Goal: Task Accomplishment & Management: Manage account settings

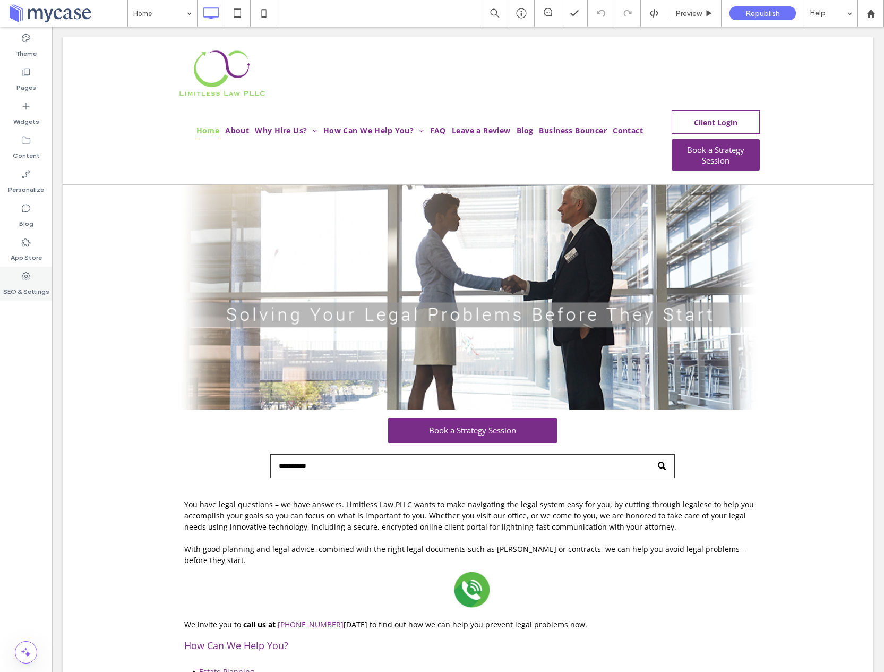
click at [23, 274] on icon at bounding box center [26, 276] width 11 height 11
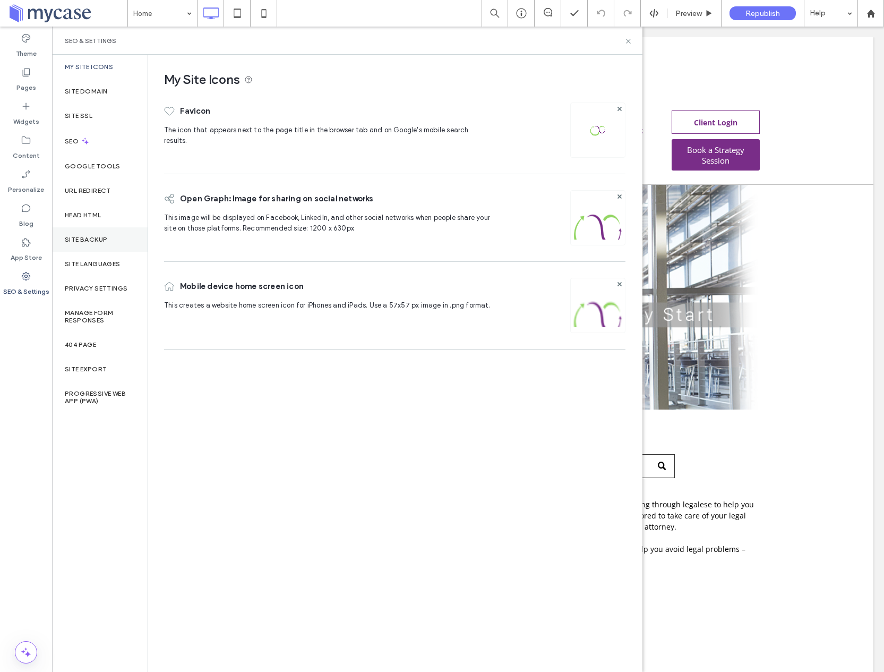
click at [66, 238] on label "Site Backup" at bounding box center [86, 239] width 42 height 7
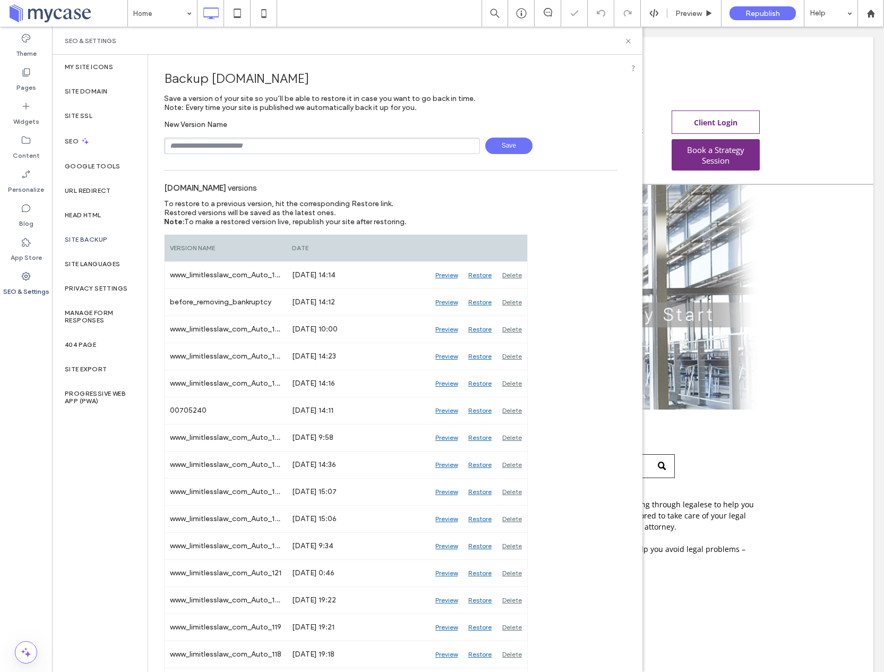
click at [225, 151] on input "text" at bounding box center [322, 145] width 316 height 16
type input "**********"
click at [510, 145] on span "Save" at bounding box center [508, 145] width 47 height 16
click at [630, 44] on icon at bounding box center [628, 41] width 8 height 8
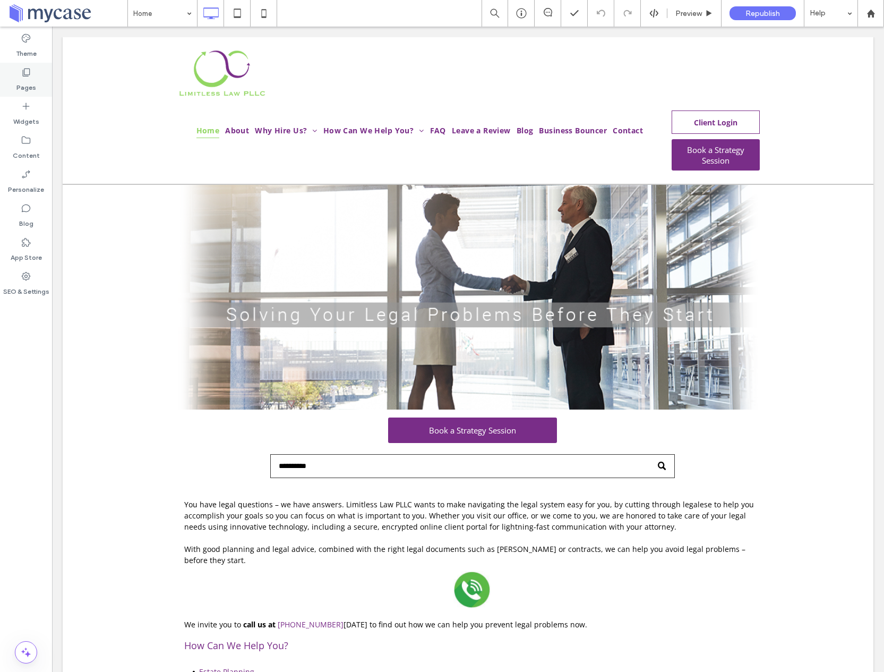
drag, startPoint x: 27, startPoint y: 79, endPoint x: 27, endPoint y: 88, distance: 9.0
click at [26, 79] on label "Pages" at bounding box center [26, 85] width 20 height 15
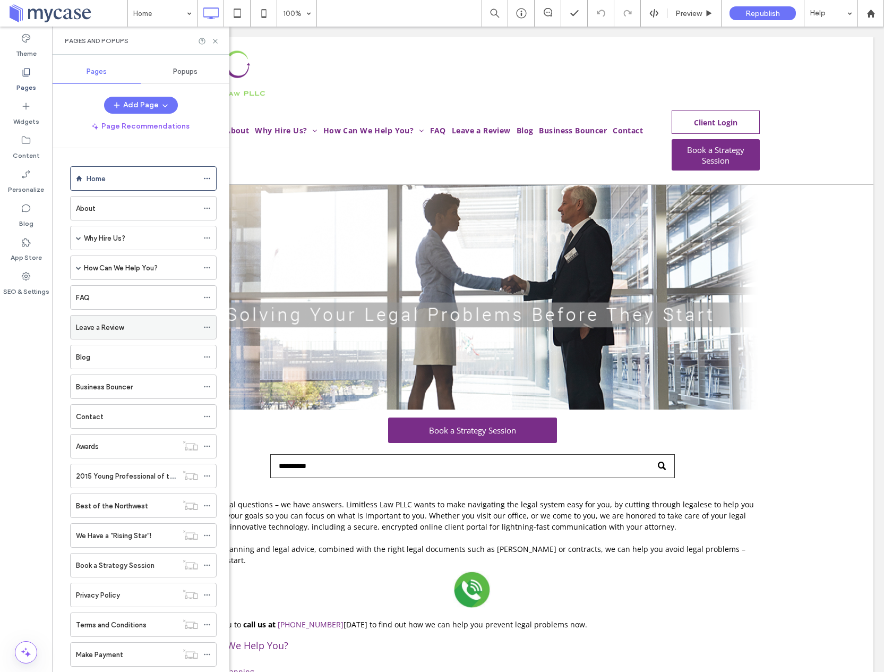
click at [108, 331] on label "Leave a Review" at bounding box center [100, 327] width 48 height 19
click at [210, 328] on icon at bounding box center [206, 326] width 7 height 7
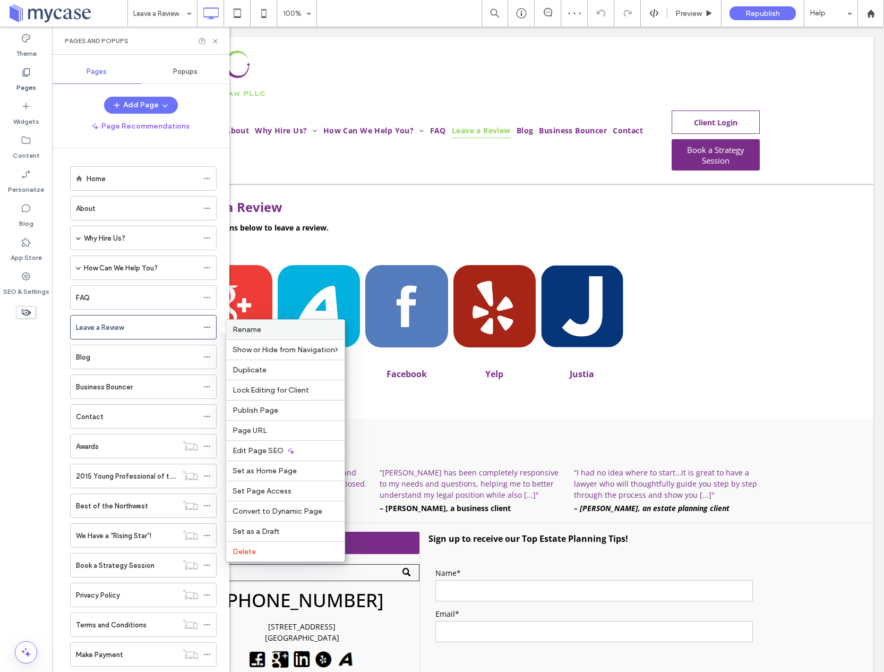
click at [247, 329] on span "Rename" at bounding box center [247, 329] width 29 height 9
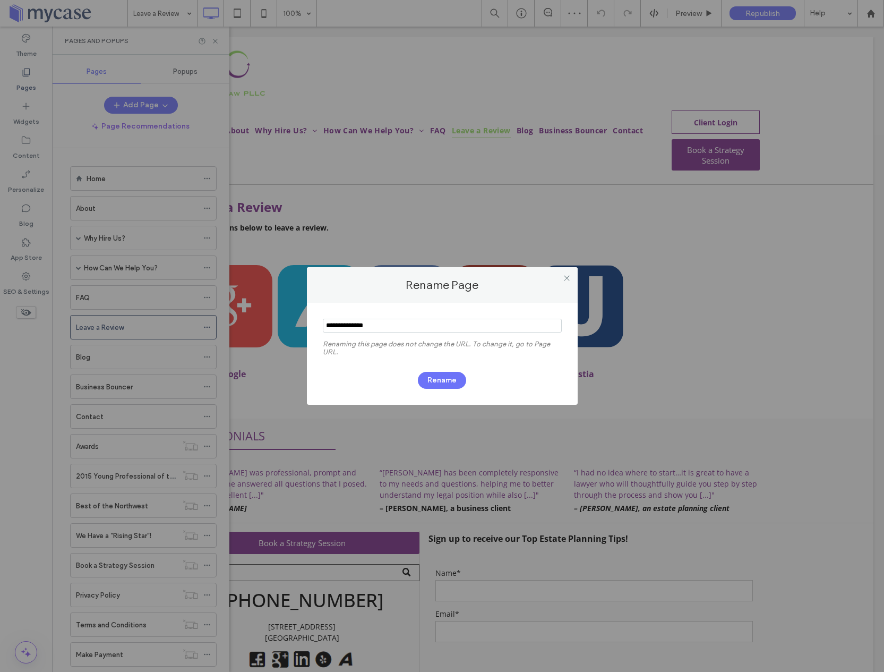
click at [393, 329] on input "notEmpty" at bounding box center [442, 326] width 239 height 14
type input "**********"
click at [433, 380] on button "Rename" at bounding box center [442, 380] width 48 height 17
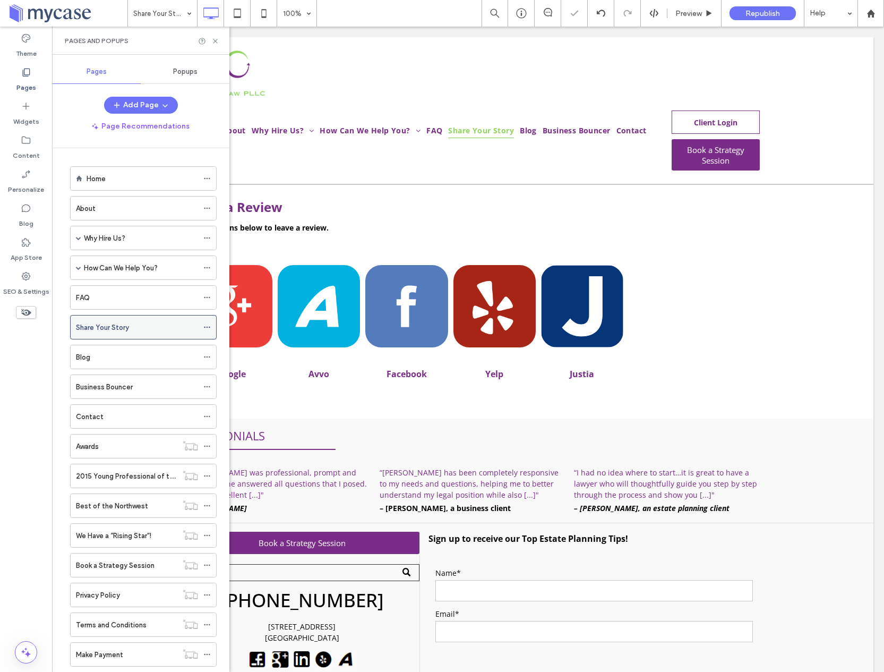
click at [208, 327] on icon at bounding box center [206, 326] width 7 height 7
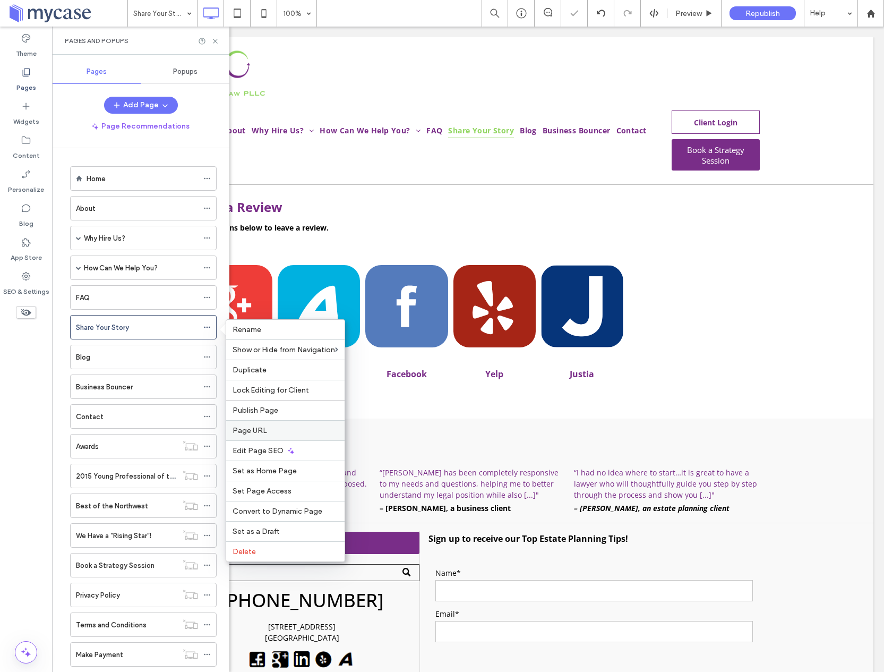
click at [254, 433] on span "Page URL" at bounding box center [250, 430] width 35 height 9
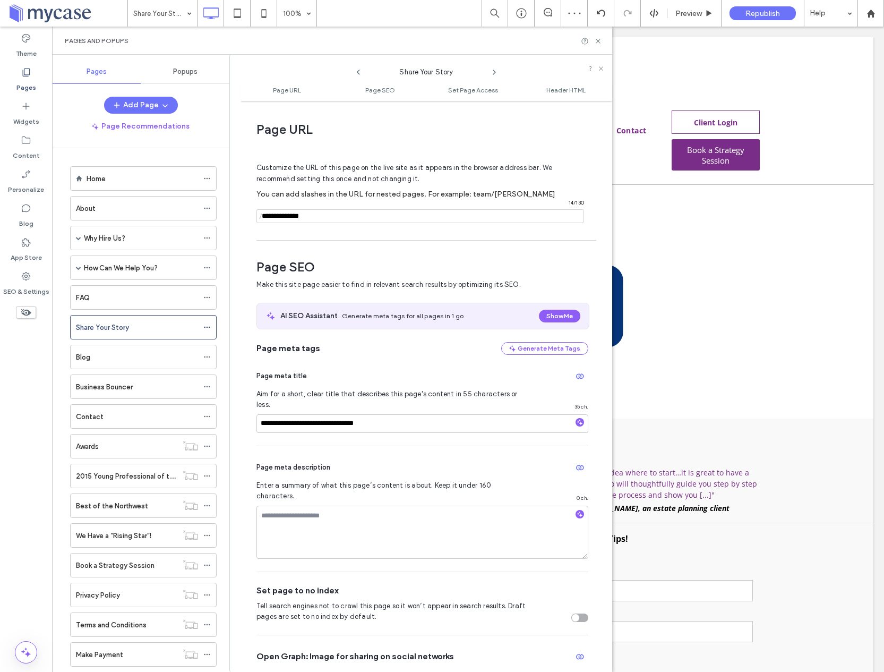
drag, startPoint x: 313, startPoint y: 214, endPoint x: 249, endPoint y: 216, distance: 63.7
click at [249, 216] on div "**********" at bounding box center [426, 386] width 372 height 560
type input "**********"
drag, startPoint x: 308, startPoint y: 413, endPoint x: 242, endPoint y: 416, distance: 66.4
click at [241, 416] on div "**********" at bounding box center [426, 386] width 372 height 560
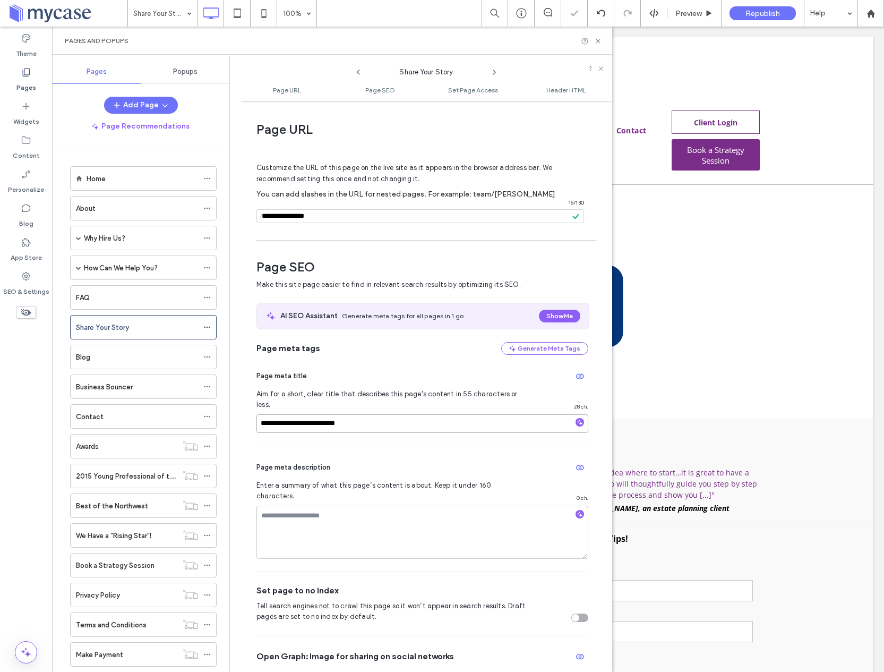
type input "**********"
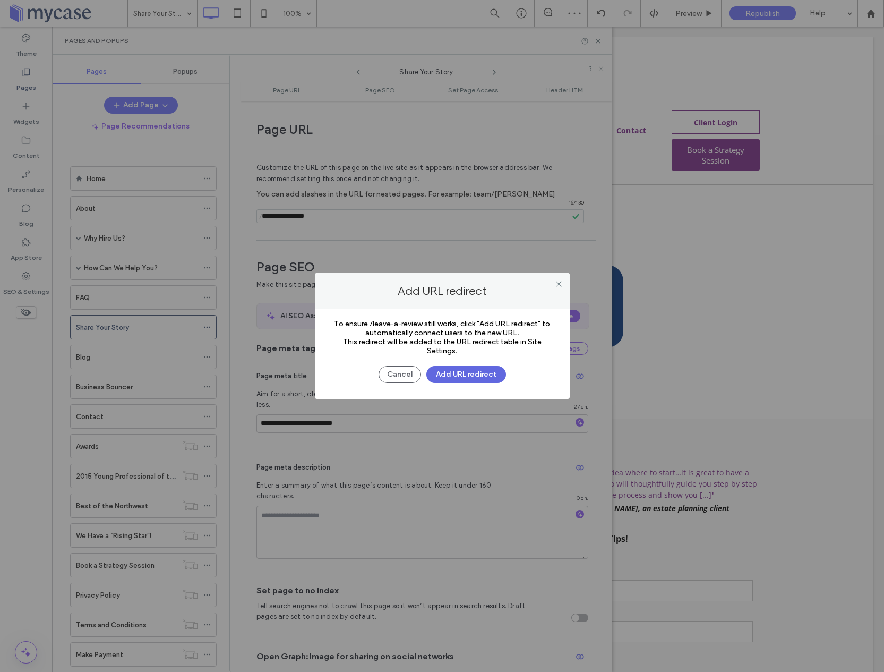
click at [458, 372] on button "Add URL redirect" at bounding box center [466, 374] width 80 height 17
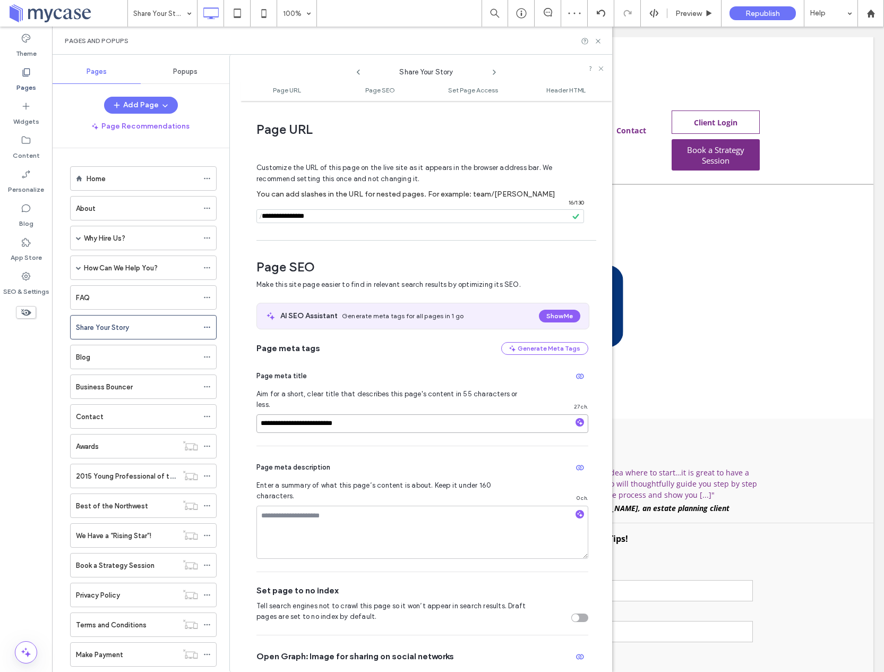
drag, startPoint x: 281, startPoint y: 409, endPoint x: 280, endPoint y: 416, distance: 6.9
click at [281, 414] on input "**********" at bounding box center [422, 423] width 332 height 19
type input "**********"
click at [295, 514] on textarea at bounding box center [422, 531] width 332 height 53
type textarea "**********"
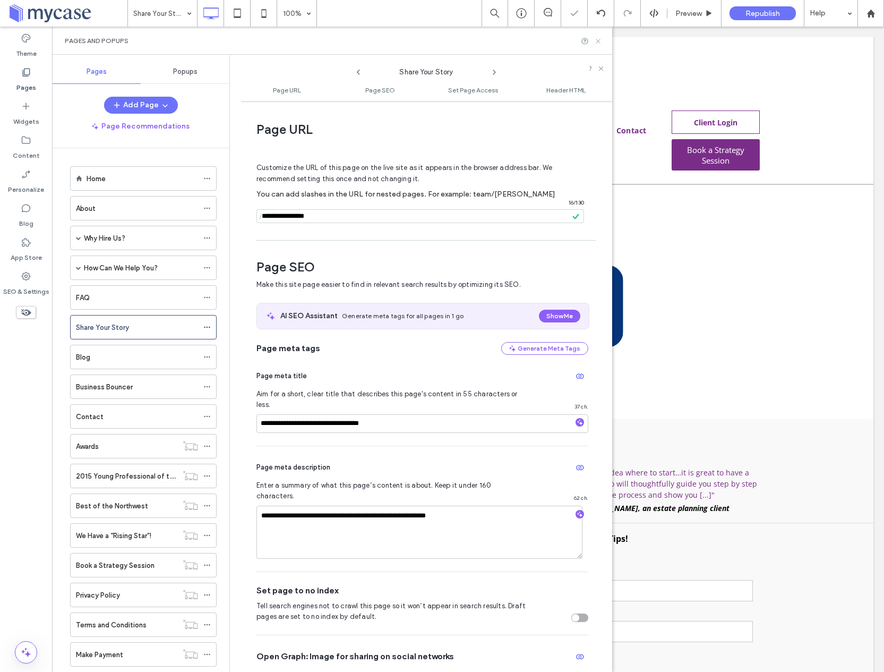
drag, startPoint x: 597, startPoint y: 44, endPoint x: 475, endPoint y: 88, distance: 130.3
click at [597, 44] on icon at bounding box center [598, 41] width 8 height 8
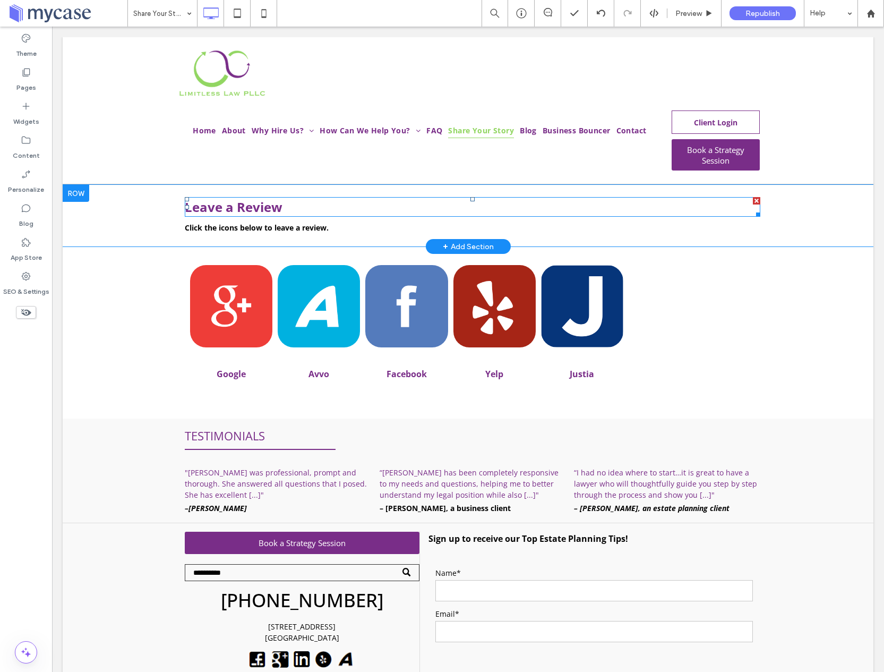
click at [252, 209] on span "Leave a Review" at bounding box center [234, 207] width 98 height 18
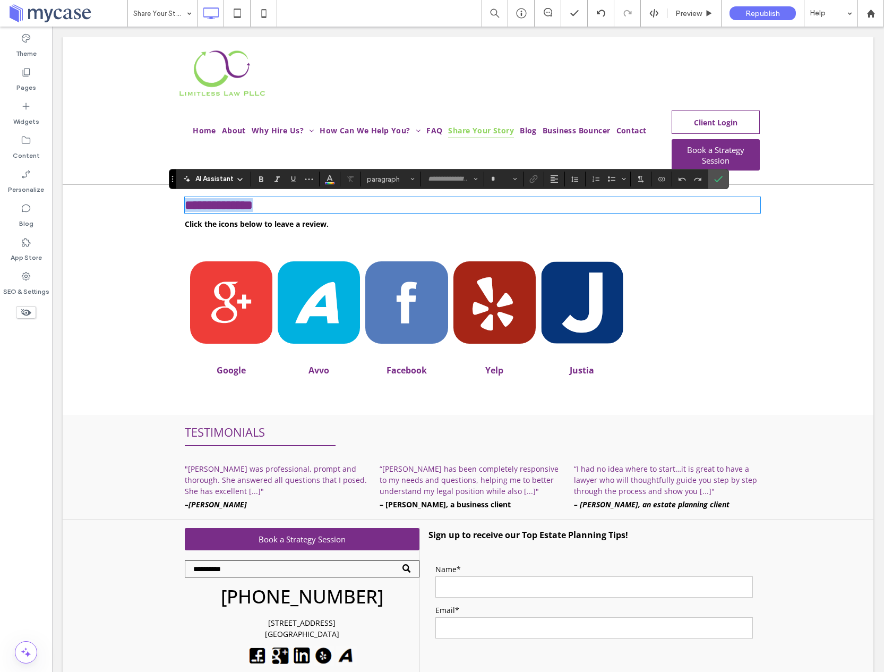
type input "*********"
type input "**"
click at [286, 208] on h1 "**********" at bounding box center [472, 205] width 575 height 14
drag, startPoint x: 283, startPoint y: 208, endPoint x: 178, endPoint y: 213, distance: 105.2
click at [178, 213] on div "**********" at bounding box center [468, 214] width 584 height 42
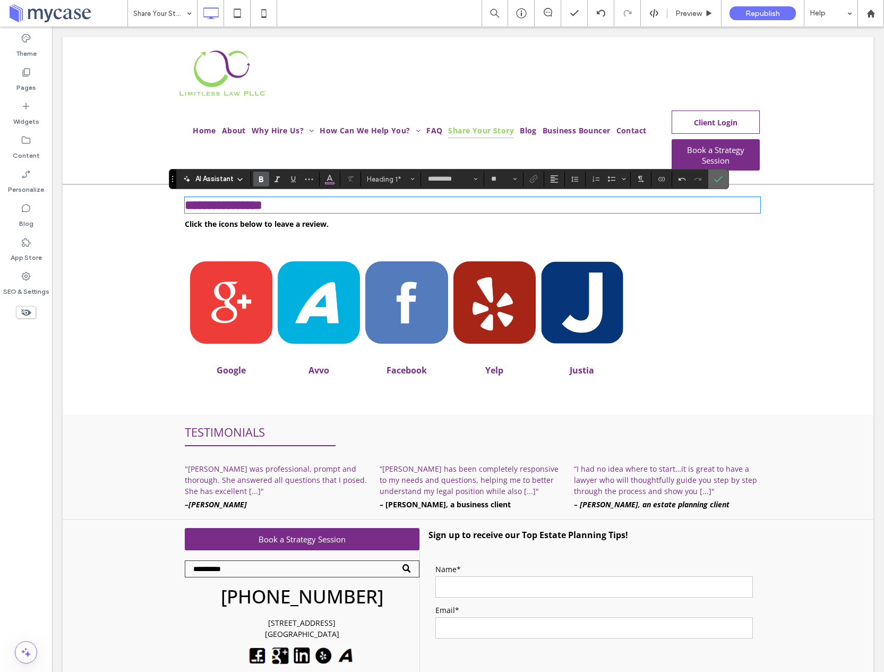
click at [716, 180] on icon "Confirm" at bounding box center [718, 179] width 8 height 8
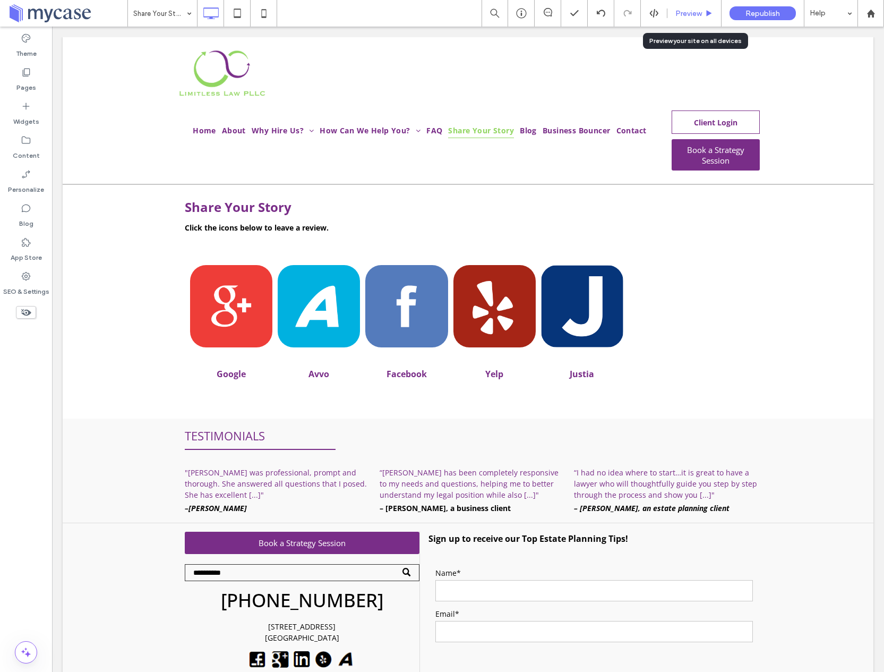
click at [694, 10] on span "Preview" at bounding box center [688, 13] width 27 height 9
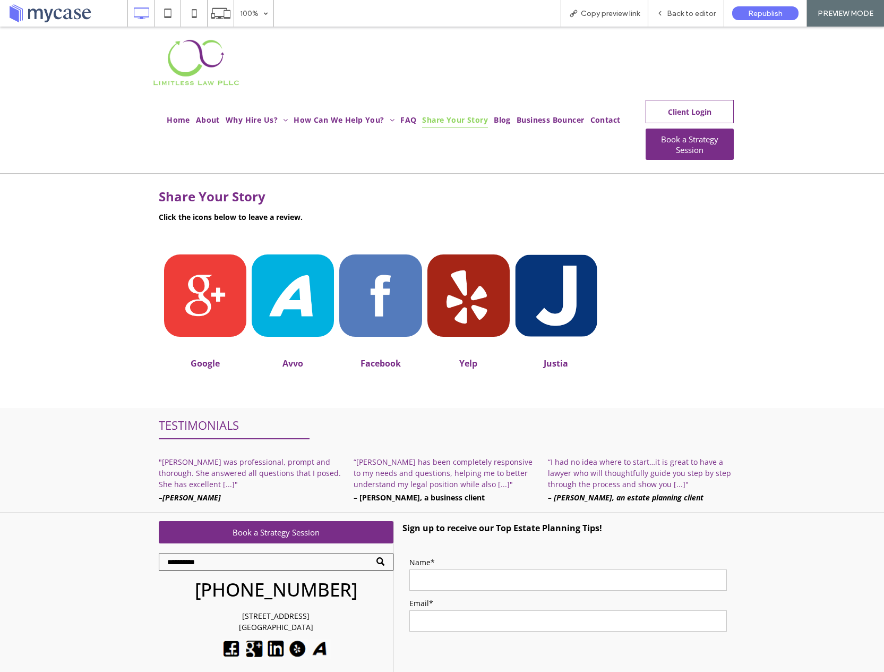
click at [467, 119] on span "Share Your Story" at bounding box center [455, 119] width 66 height 16
click at [173, 120] on span "Home" at bounding box center [178, 119] width 23 height 16
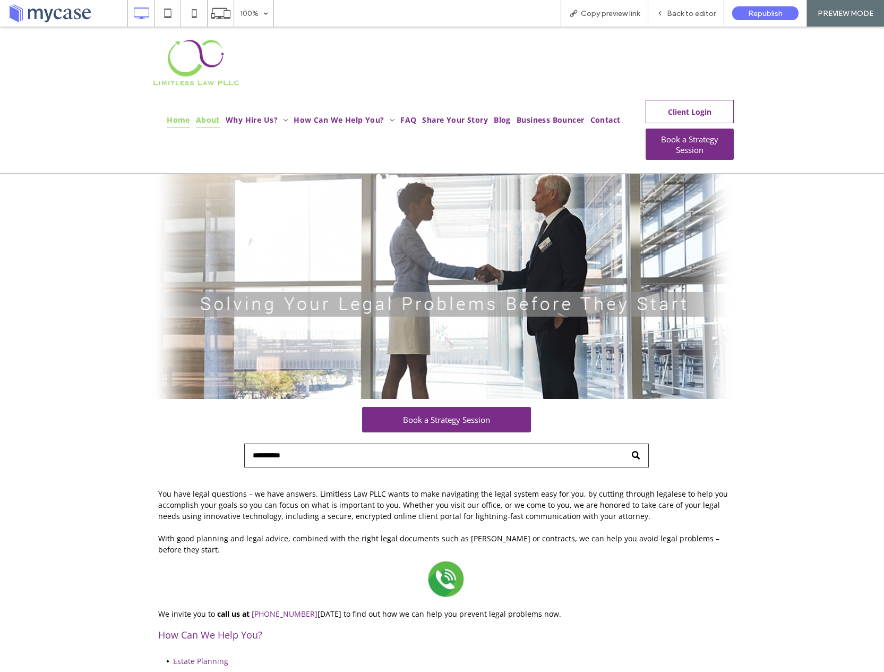
click at [214, 121] on span "About" at bounding box center [208, 119] width 24 height 16
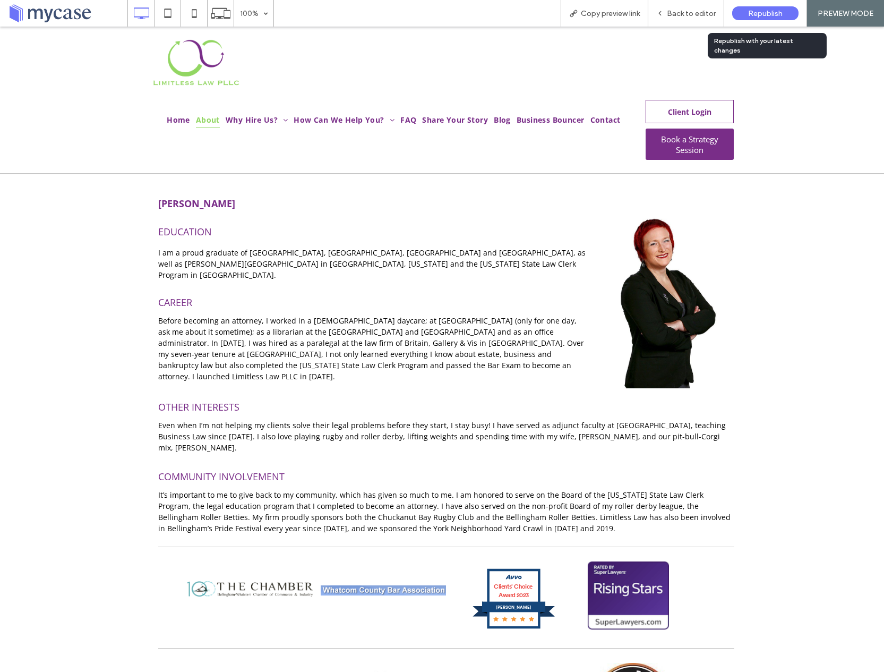
click at [762, 12] on span "Republish" at bounding box center [765, 13] width 35 height 9
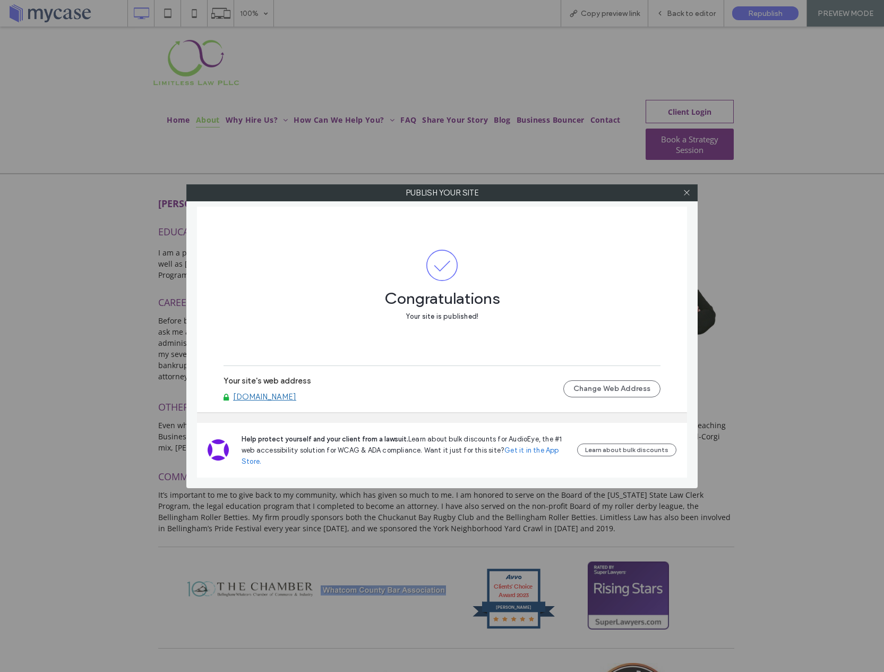
click at [279, 397] on link "www.limitlesslaw.com" at bounding box center [264, 397] width 63 height 10
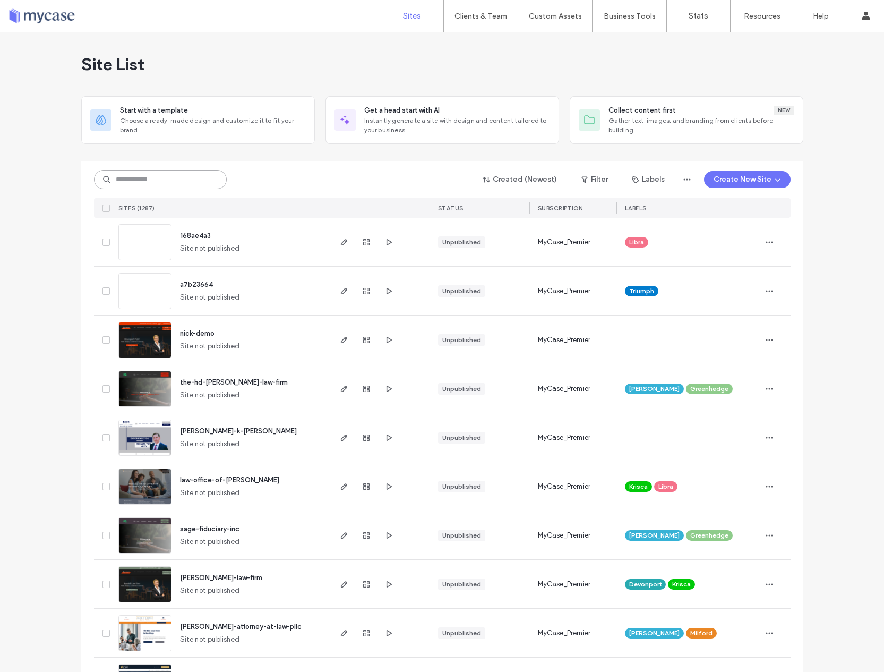
click at [155, 176] on input at bounding box center [160, 179] width 133 height 19
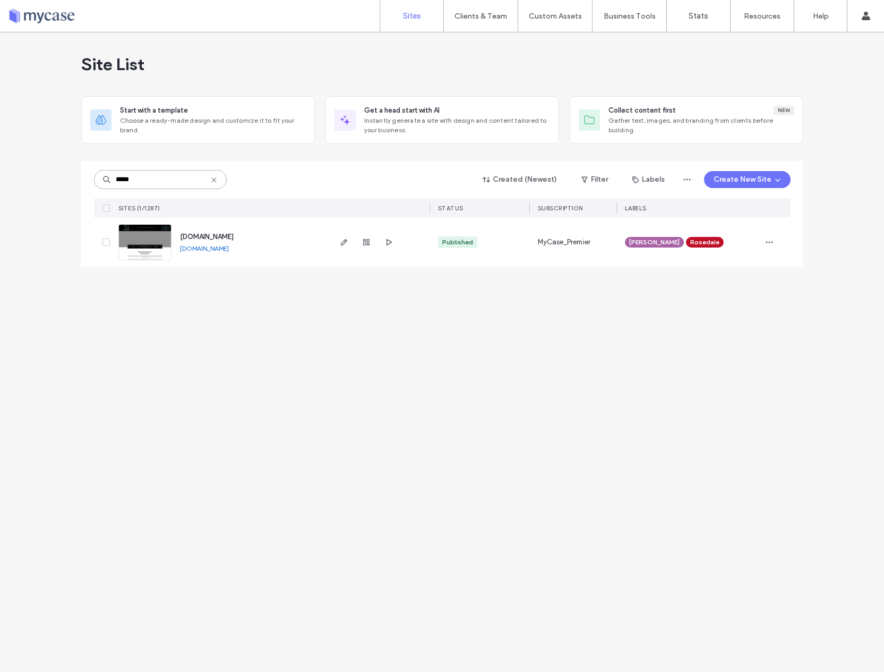
type input "*****"
click at [157, 251] on img at bounding box center [145, 261] width 52 height 72
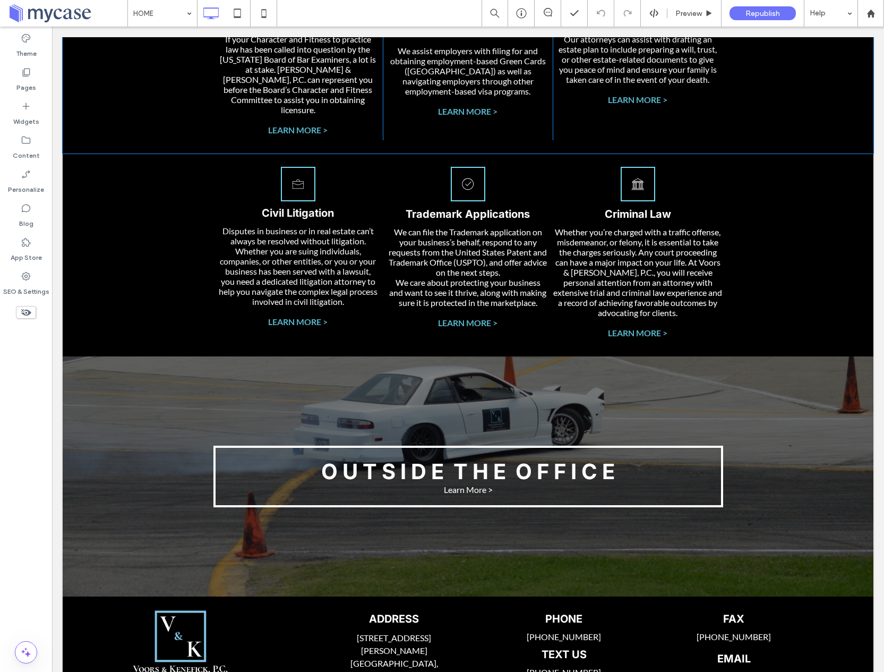
scroll to position [1563, 0]
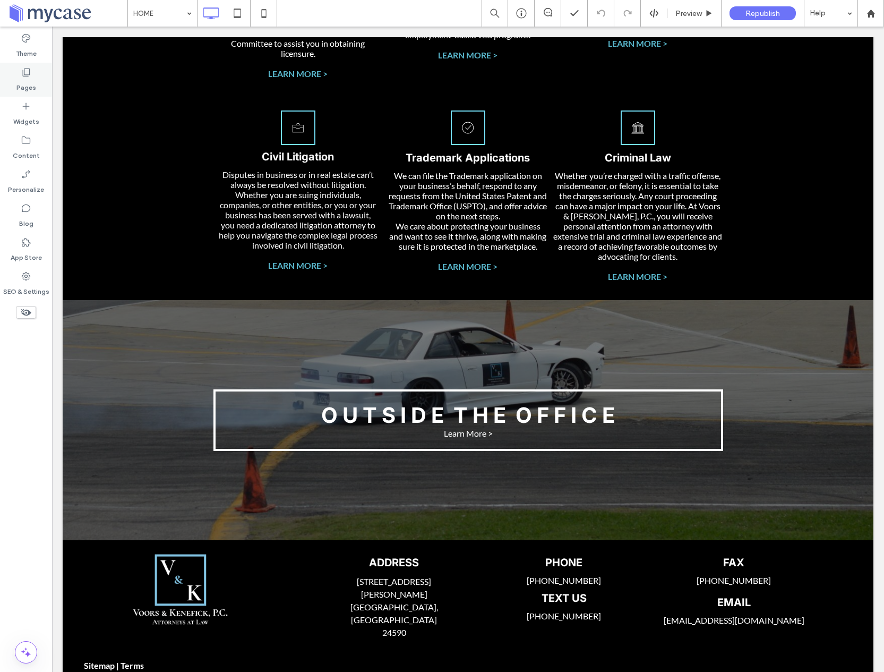
click at [29, 80] on label "Pages" at bounding box center [26, 85] width 20 height 15
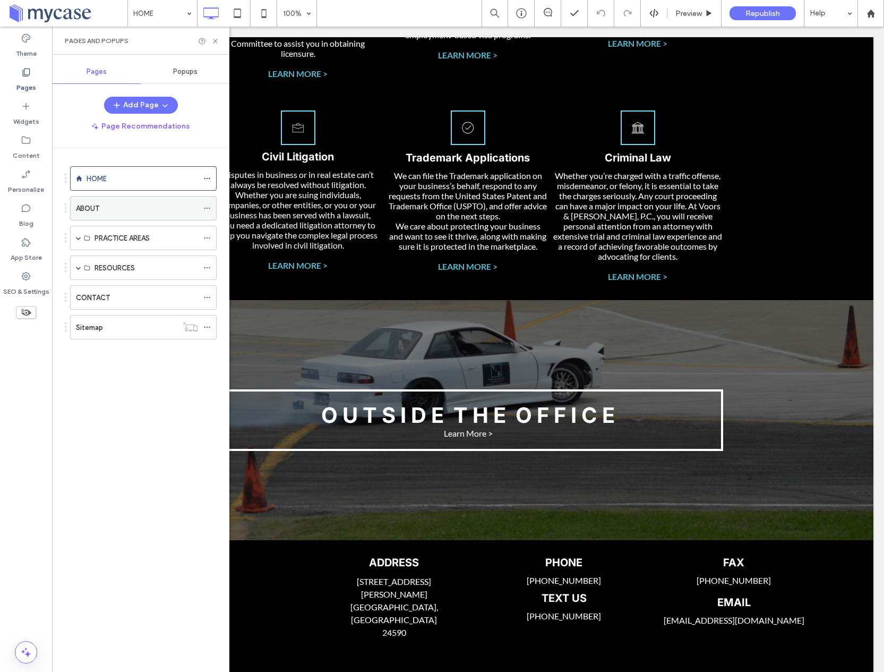
click at [87, 209] on label "ABOUT" at bounding box center [87, 208] width 23 height 19
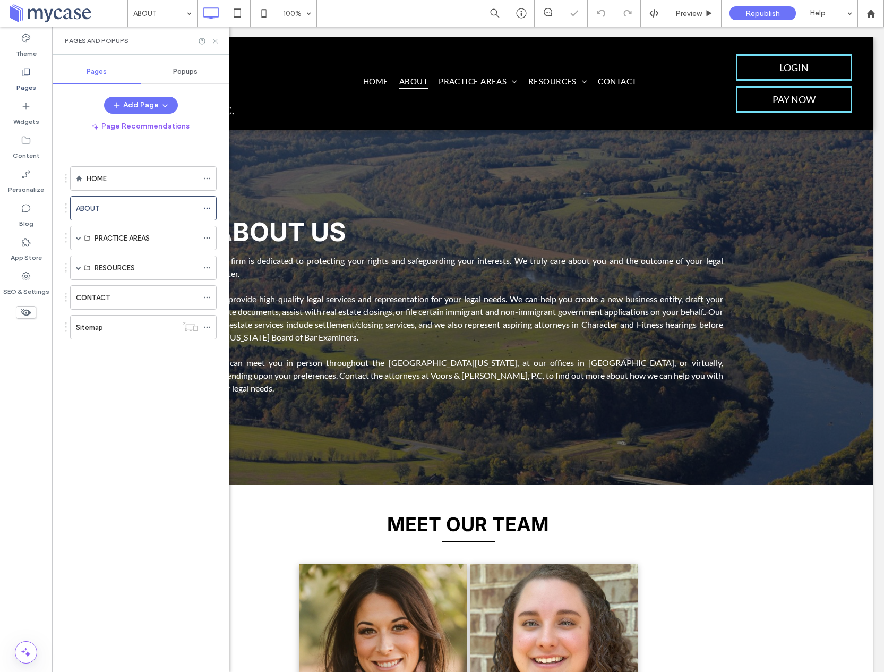
click at [217, 37] on icon at bounding box center [215, 41] width 8 height 8
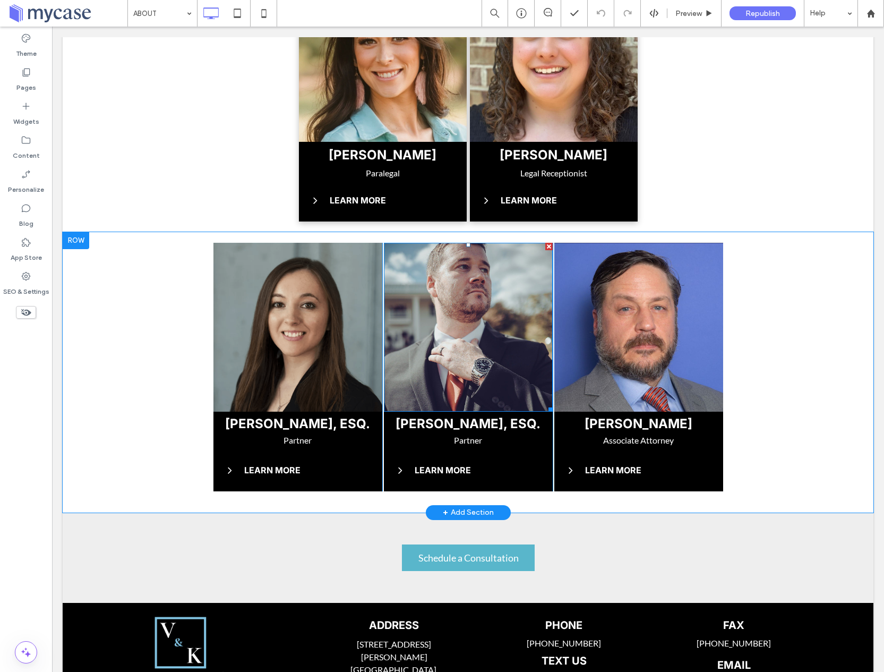
scroll to position [564, 0]
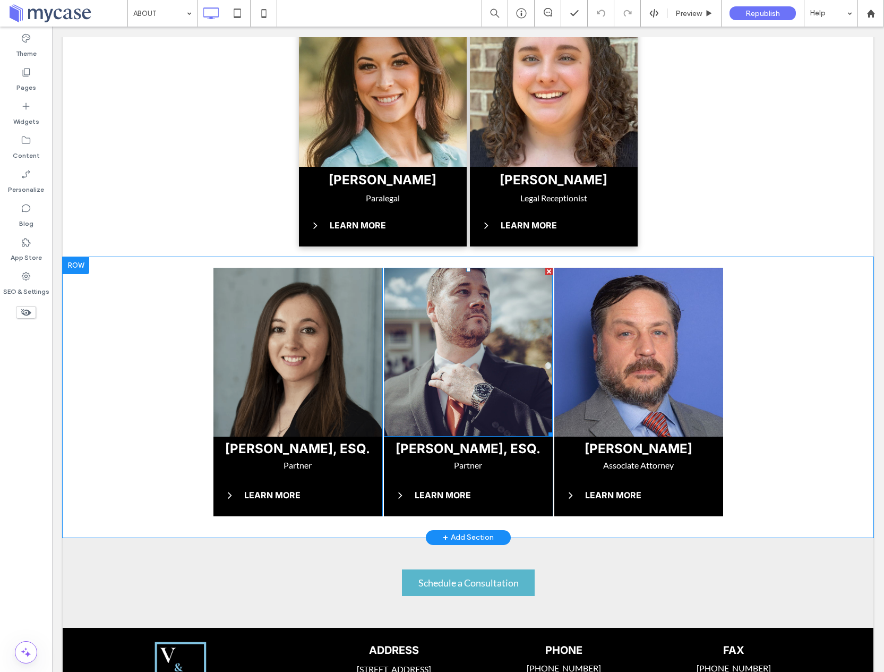
click at [430, 357] on img at bounding box center [468, 352] width 169 height 169
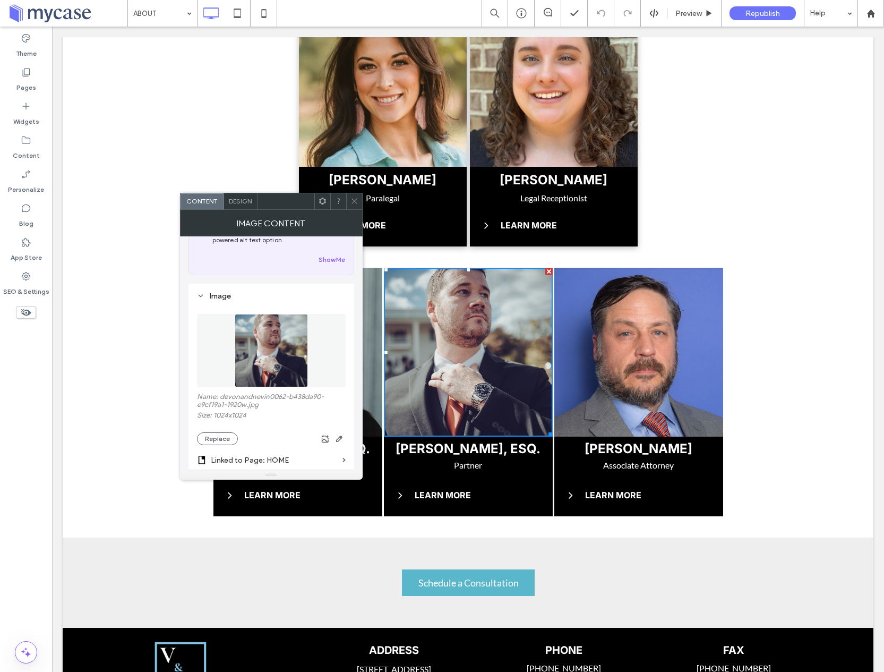
scroll to position [153, 0]
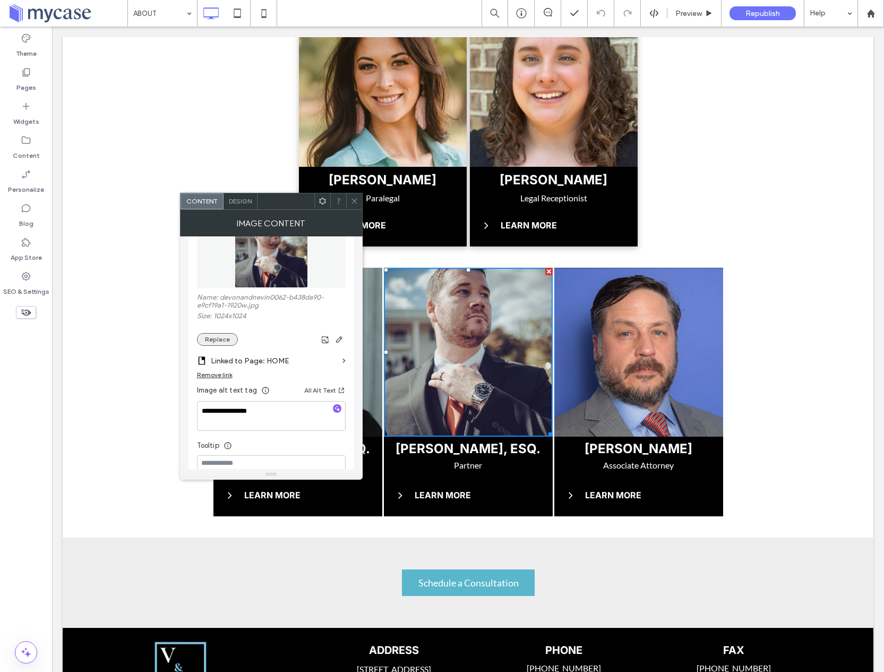
click at [216, 340] on button "Replace" at bounding box center [217, 339] width 41 height 13
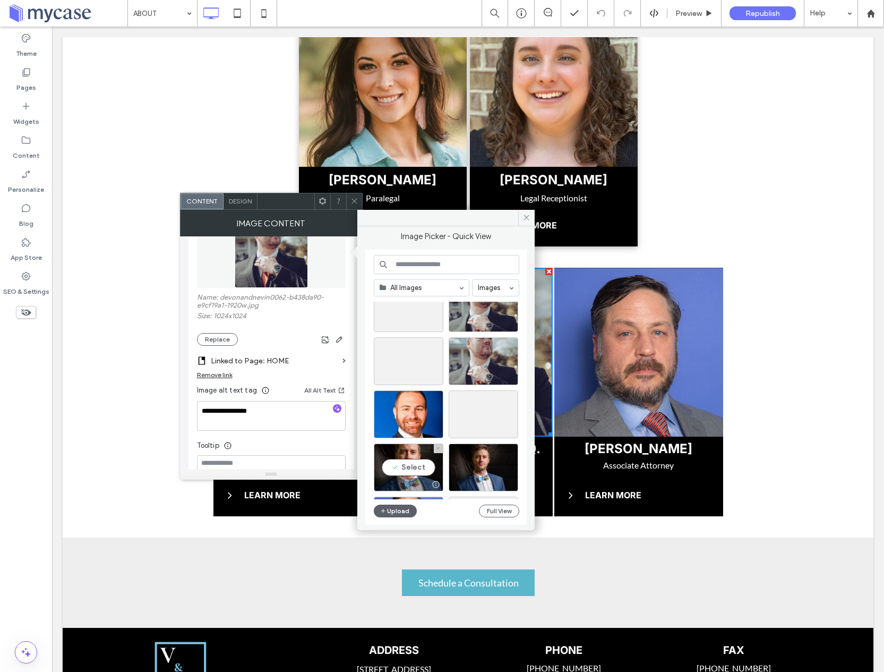
scroll to position [144, 0]
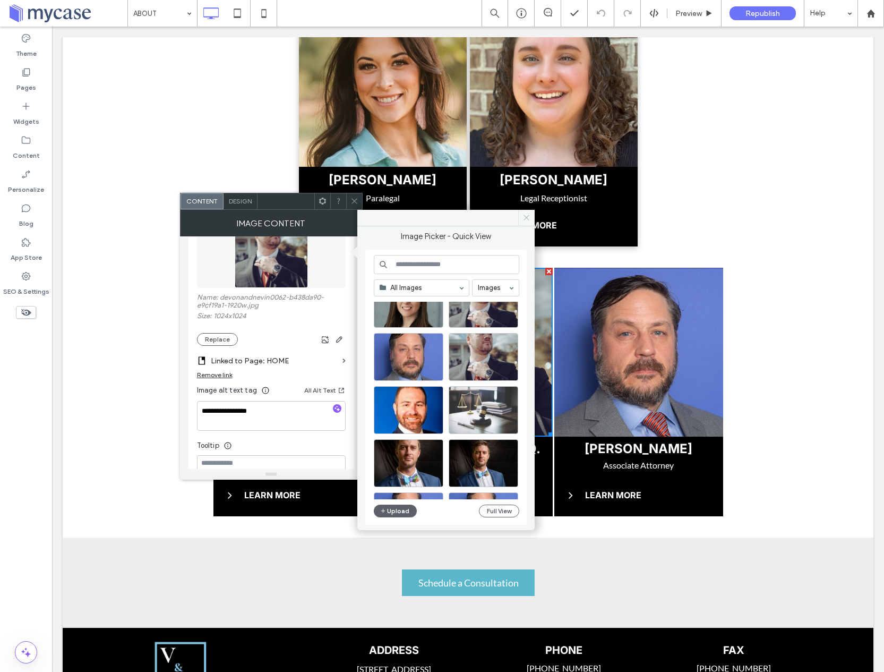
drag, startPoint x: 527, startPoint y: 219, endPoint x: 312, endPoint y: 165, distance: 221.7
click at [527, 219] on icon at bounding box center [526, 217] width 8 height 8
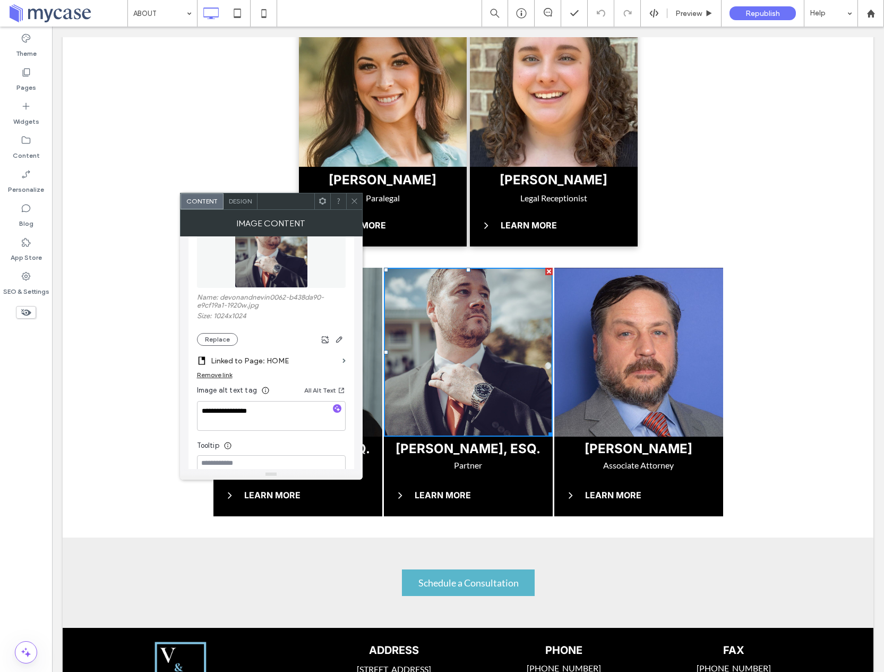
click at [354, 198] on icon at bounding box center [354, 201] width 8 height 8
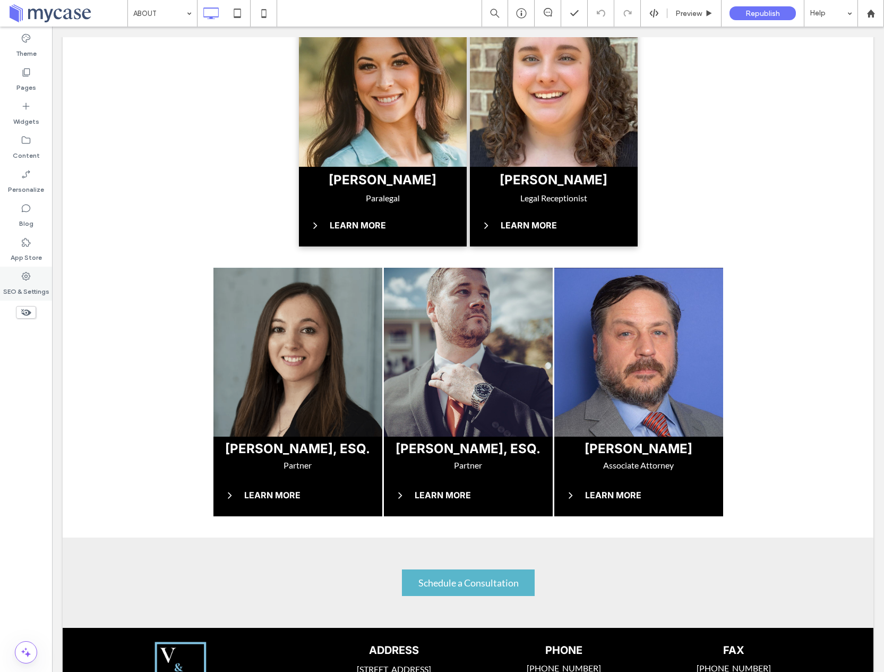
click at [27, 281] on icon at bounding box center [26, 276] width 11 height 11
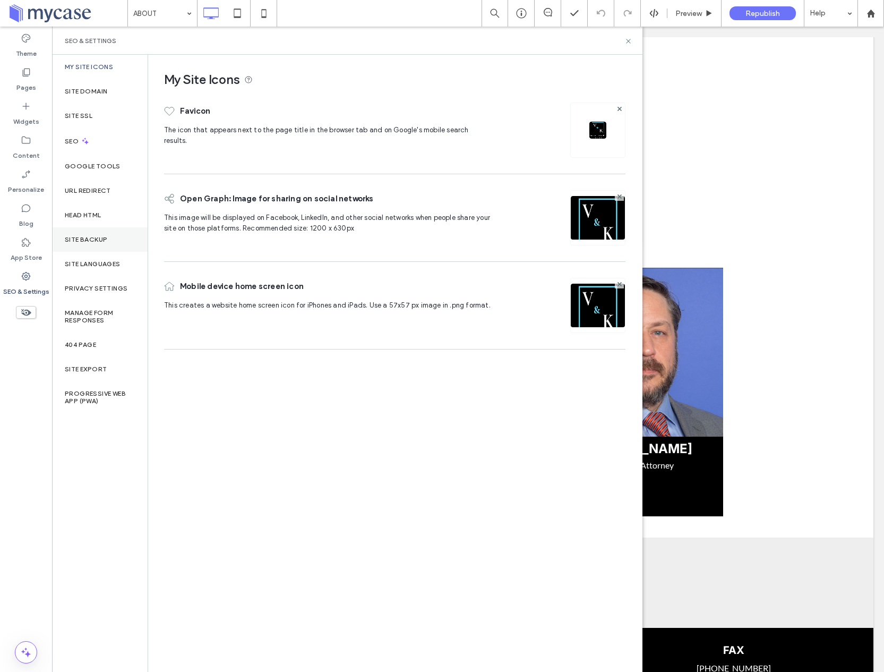
click at [70, 238] on label "Site Backup" at bounding box center [86, 239] width 42 height 7
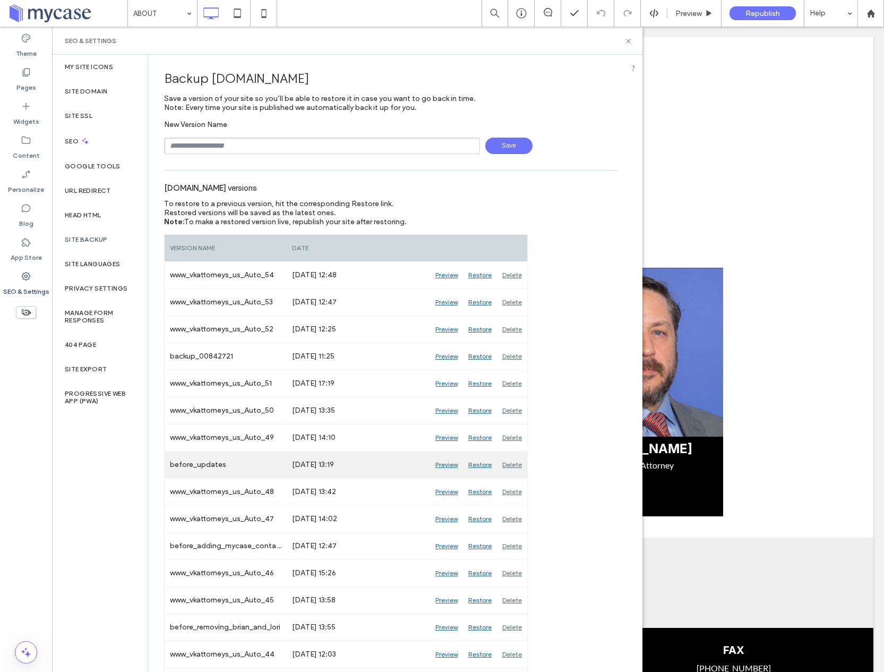
click at [446, 463] on div "Preview" at bounding box center [446, 464] width 33 height 27
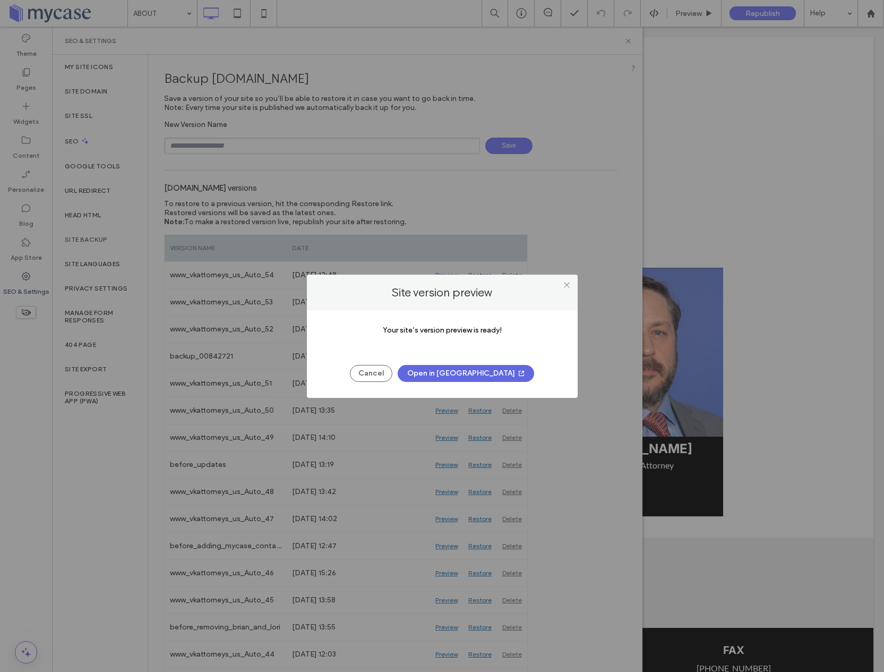
click at [489, 375] on button "Open in New Tab" at bounding box center [466, 373] width 136 height 17
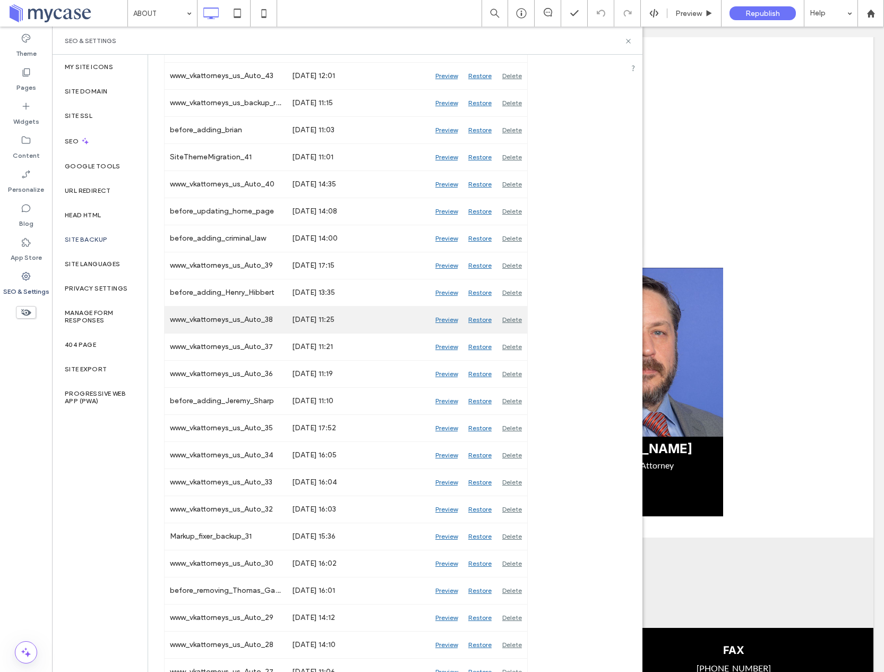
scroll to position [604, 0]
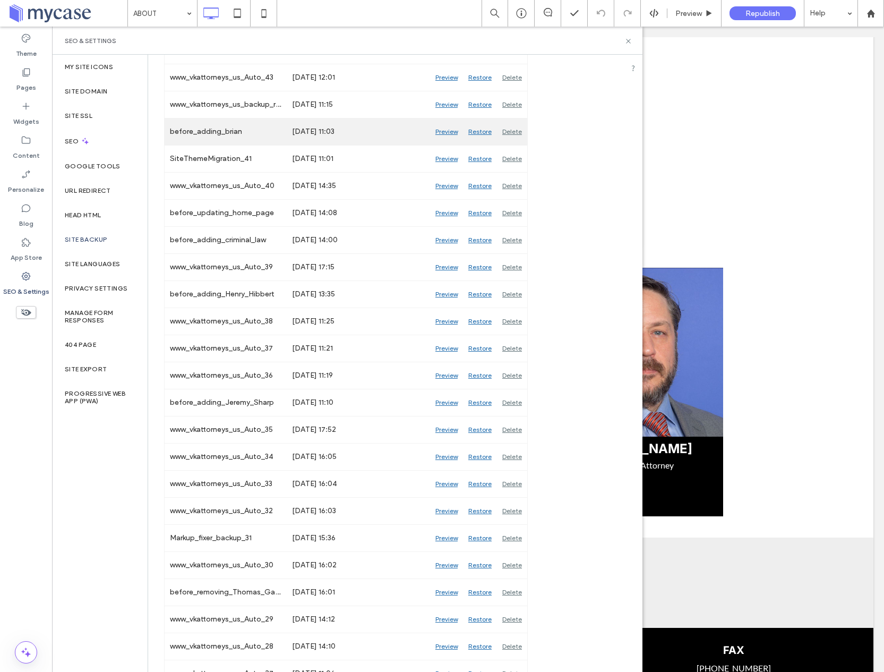
click at [442, 131] on div "Preview" at bounding box center [446, 131] width 33 height 27
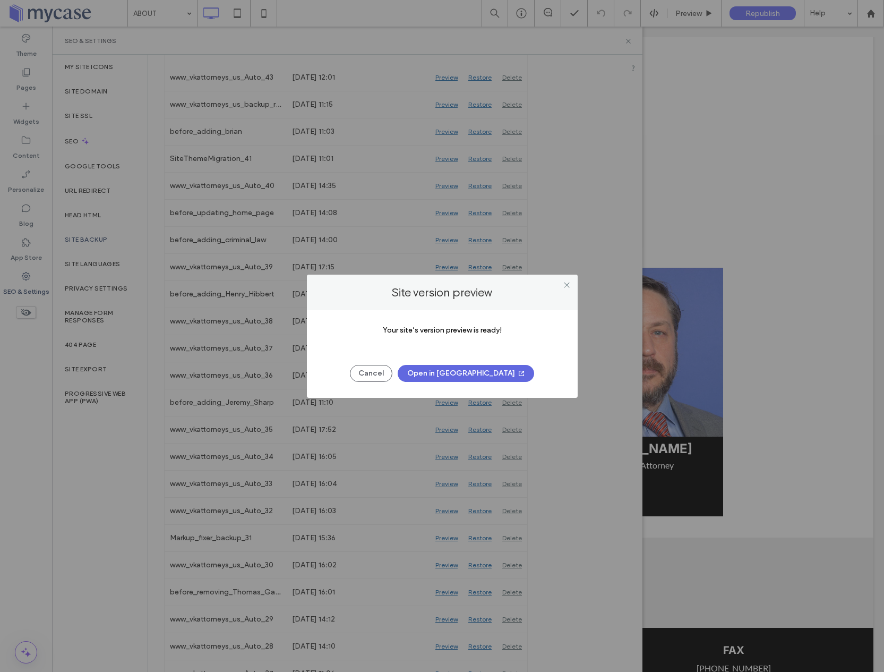
click at [446, 369] on button "Open in New Tab" at bounding box center [466, 373] width 136 height 17
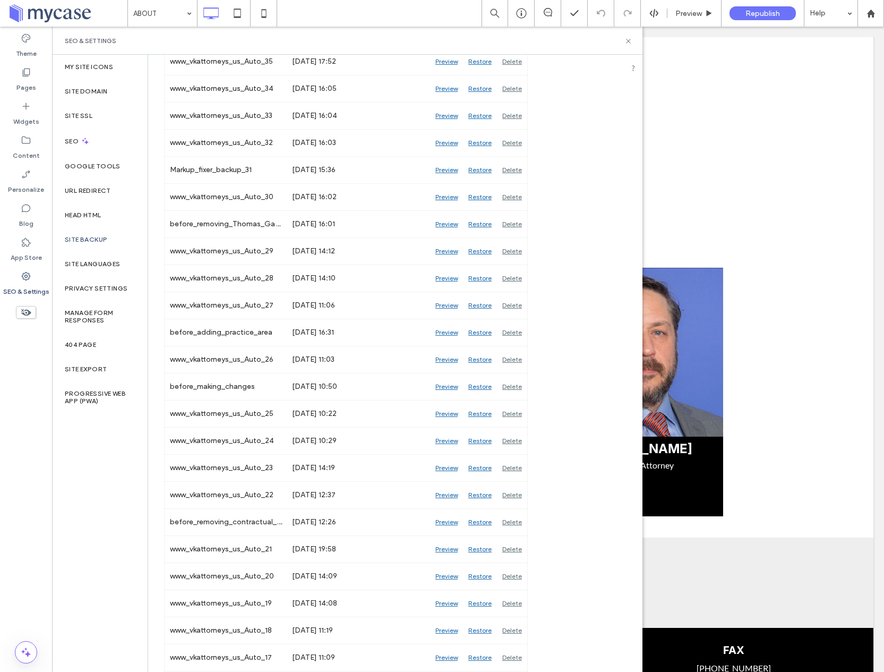
scroll to position [974, 0]
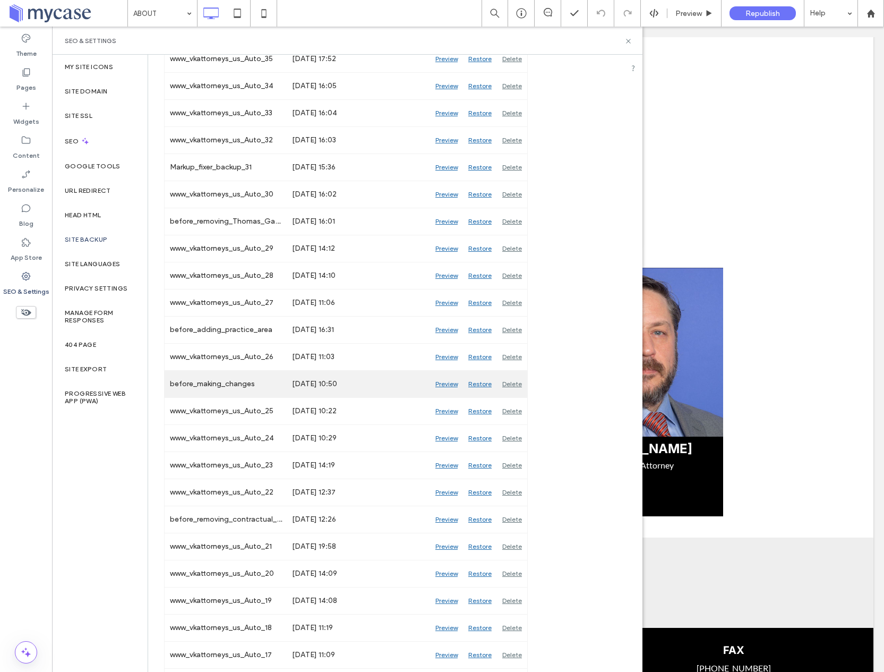
click at [442, 382] on div "Preview" at bounding box center [446, 384] width 33 height 27
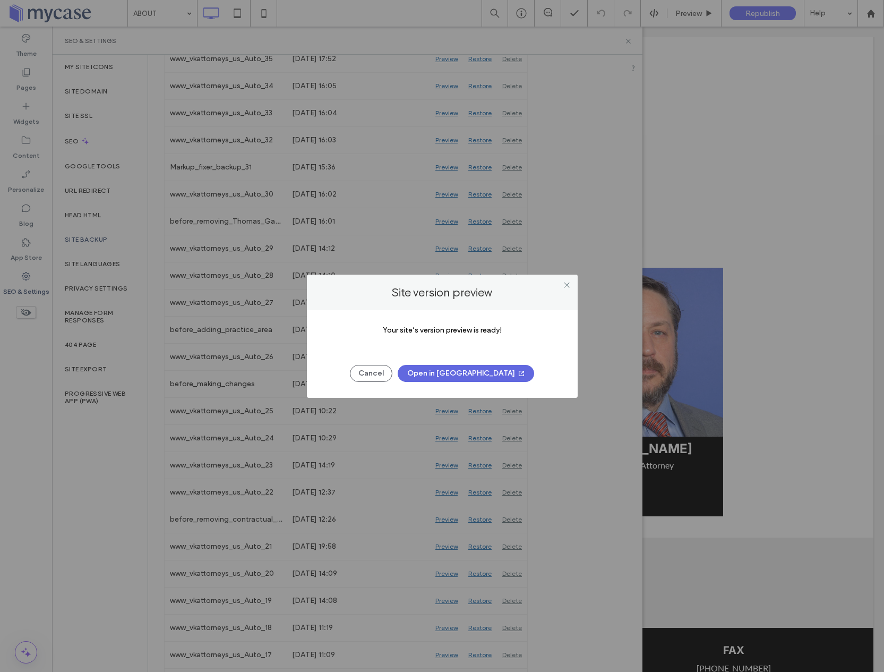
click at [455, 372] on button "Open in New Tab" at bounding box center [466, 373] width 136 height 17
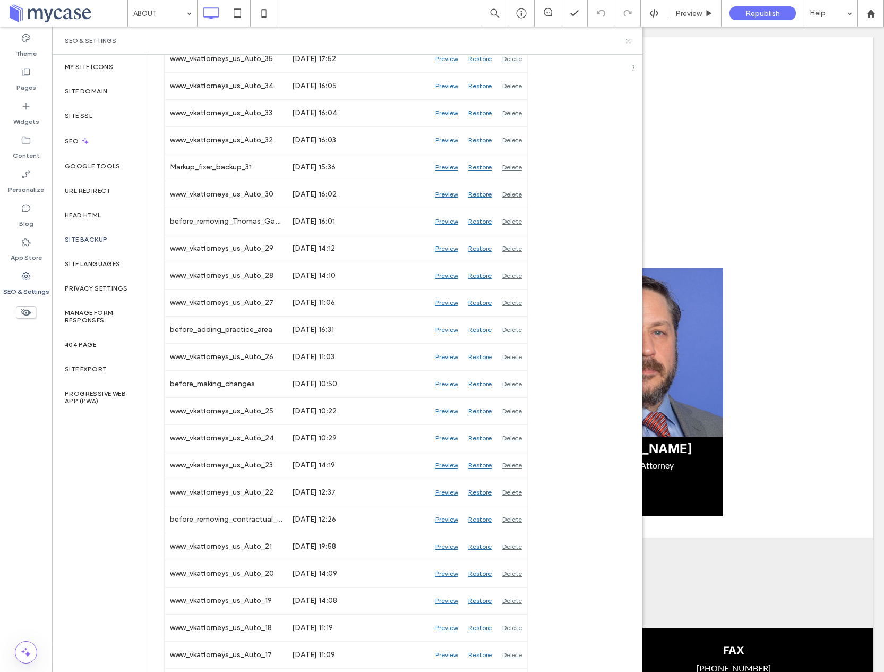
drag, startPoint x: 626, startPoint y: 38, endPoint x: 499, endPoint y: 71, distance: 131.6
click at [626, 38] on icon at bounding box center [628, 41] width 8 height 8
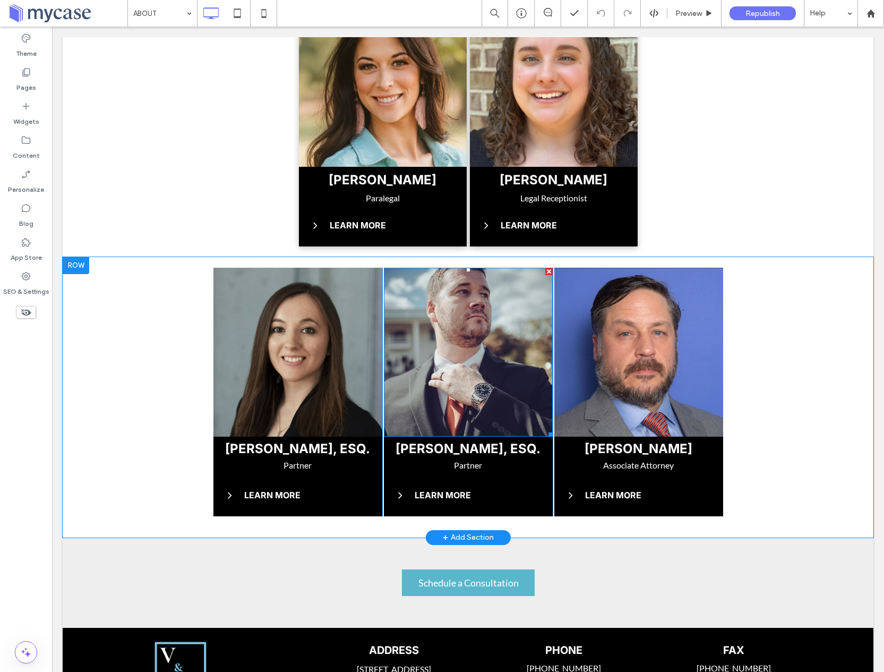
click at [435, 378] on img at bounding box center [468, 352] width 169 height 169
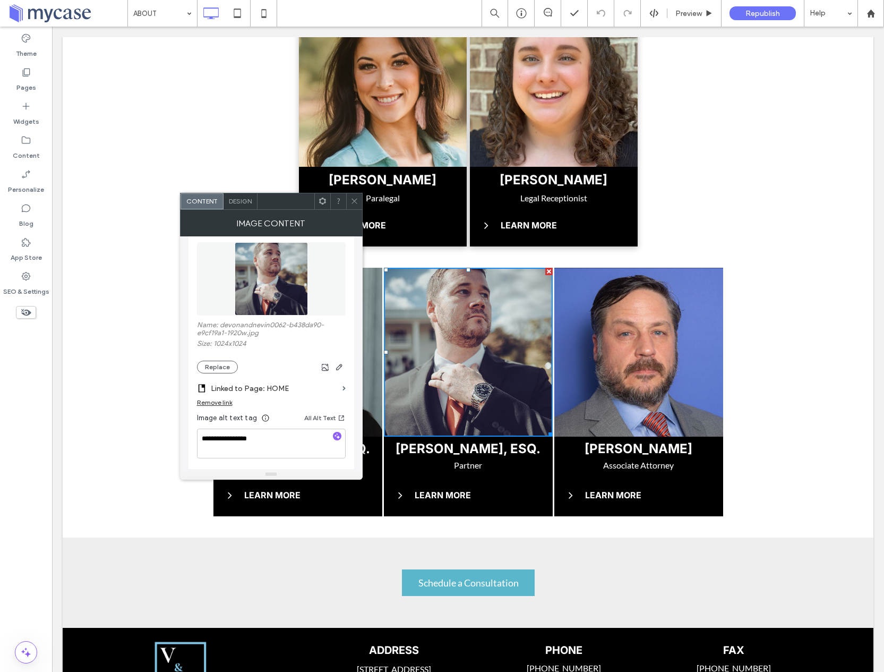
scroll to position [184, 0]
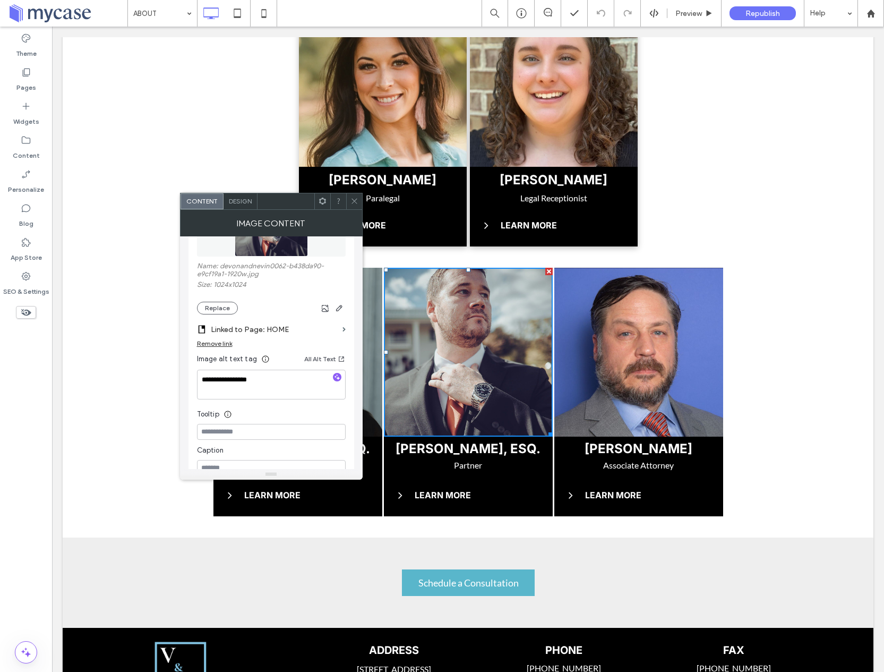
click at [302, 331] on label "Linked to Page: HOME" at bounding box center [274, 330] width 127 height 20
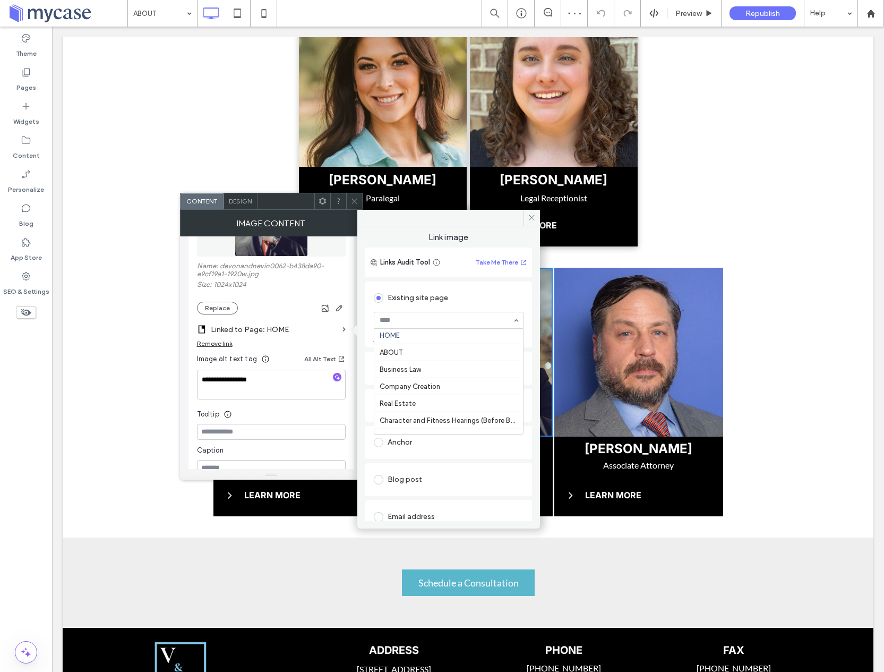
scroll to position [0, 0]
click at [534, 217] on icon at bounding box center [532, 217] width 8 height 8
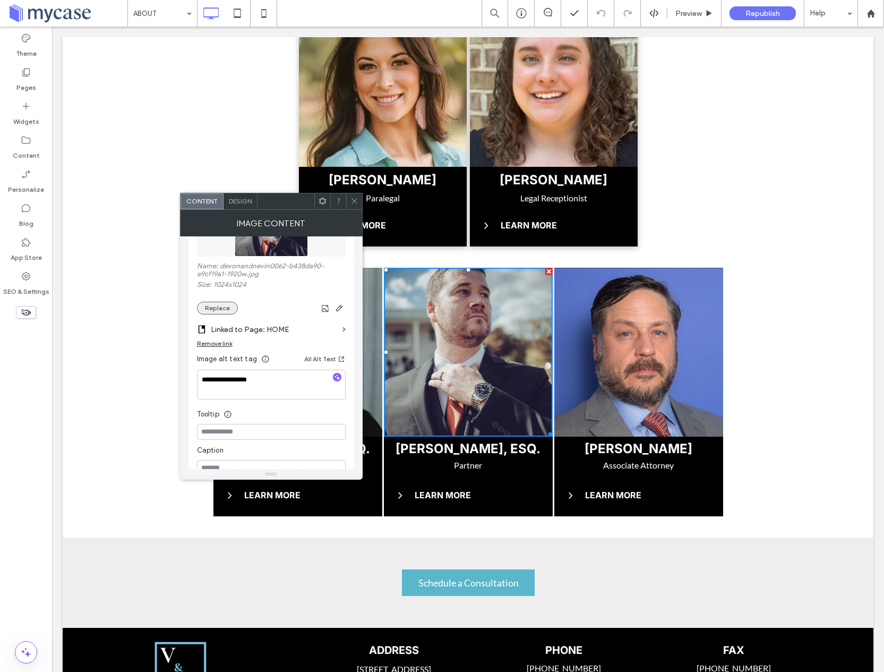
click at [227, 307] on button "Replace" at bounding box center [217, 308] width 41 height 13
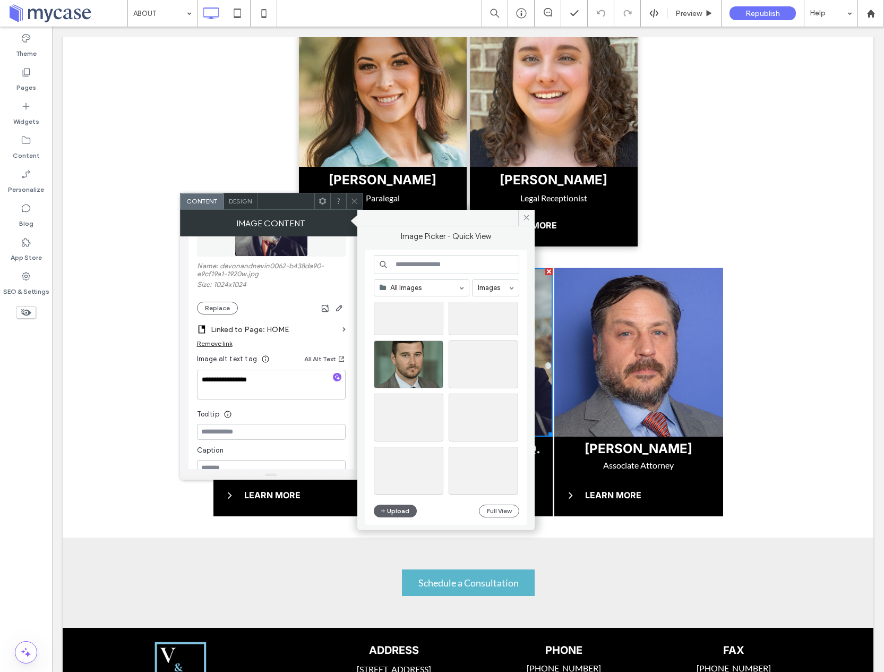
scroll to position [1425, 0]
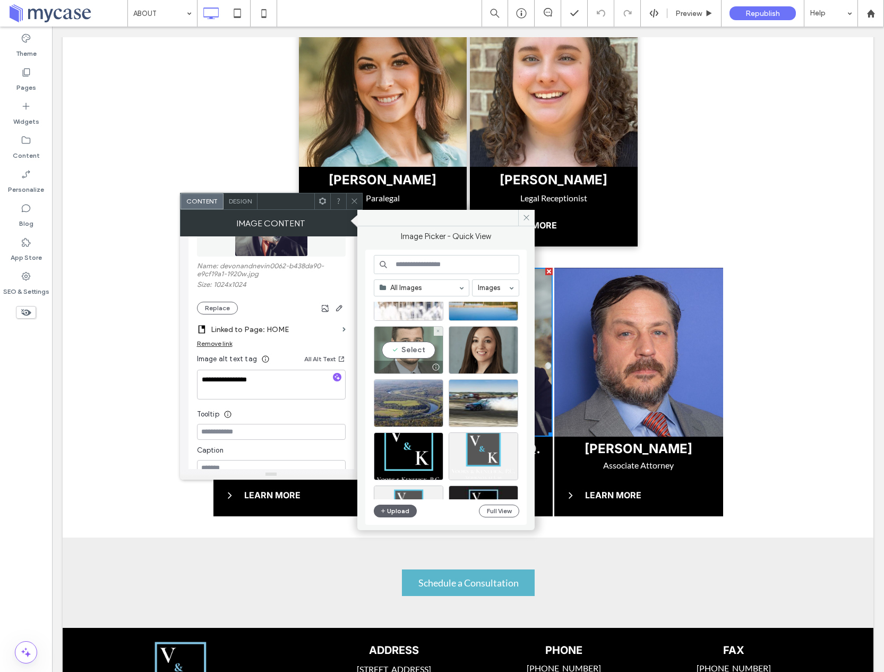
click at [420, 352] on div "Select" at bounding box center [409, 350] width 70 height 48
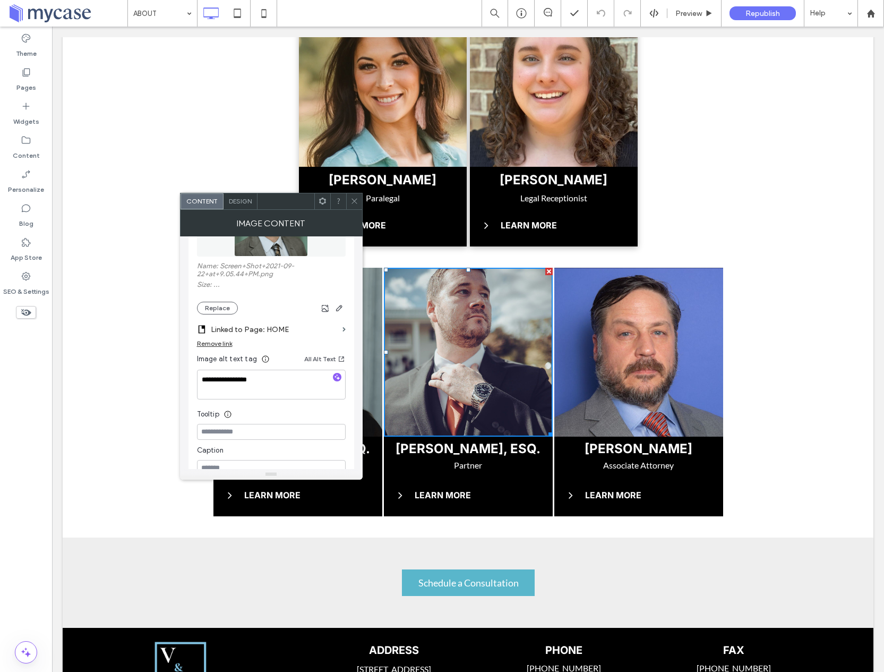
scroll to position [566, 0]
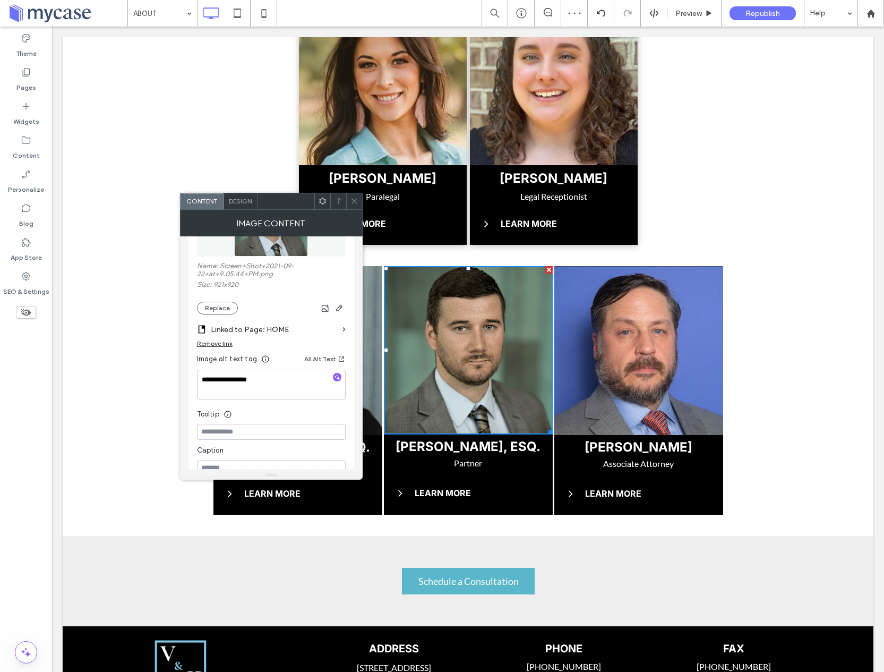
click at [354, 204] on icon at bounding box center [354, 201] width 8 height 8
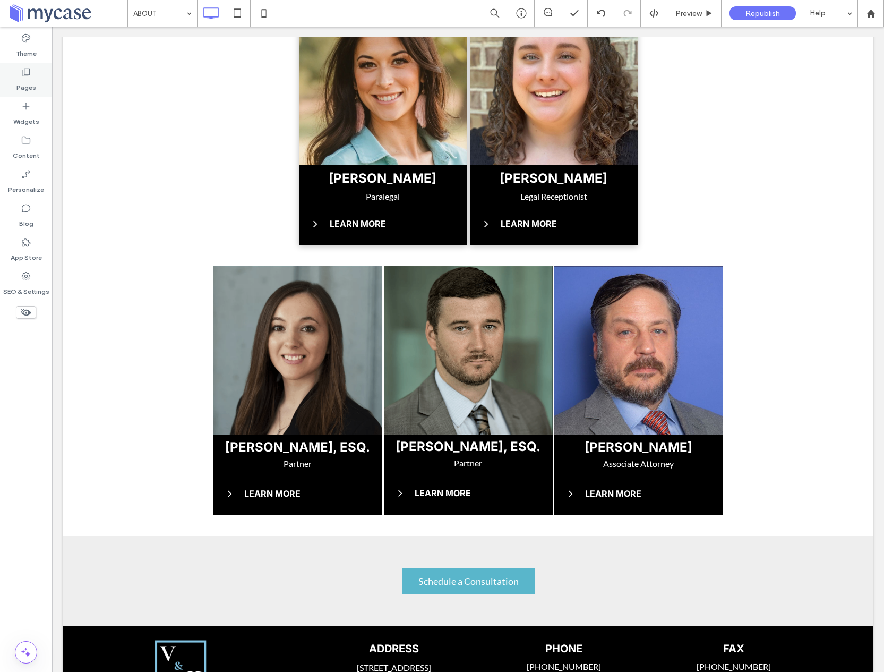
click at [14, 84] on div "Pages" at bounding box center [26, 80] width 52 height 34
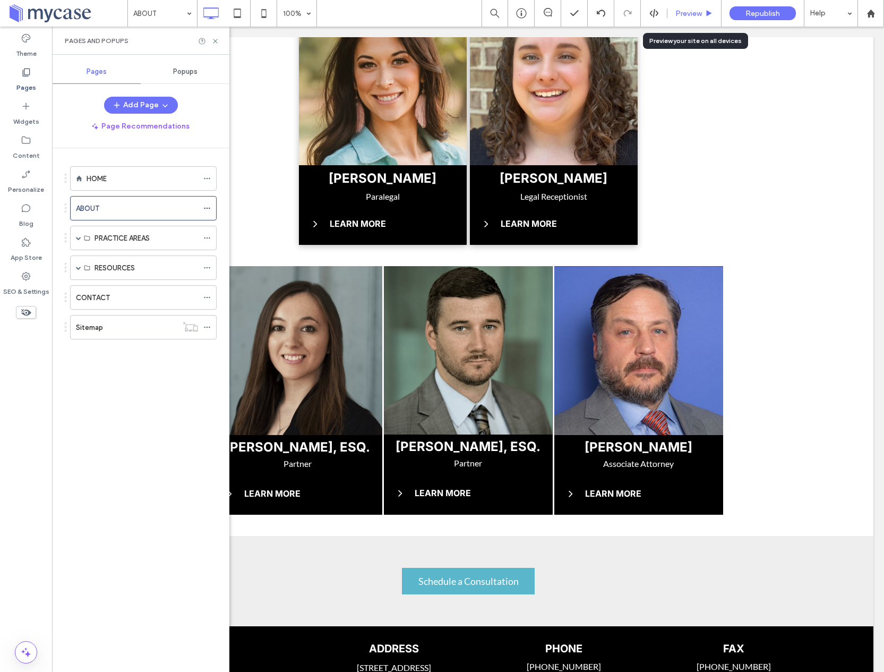
click at [694, 14] on span "Preview" at bounding box center [688, 13] width 27 height 9
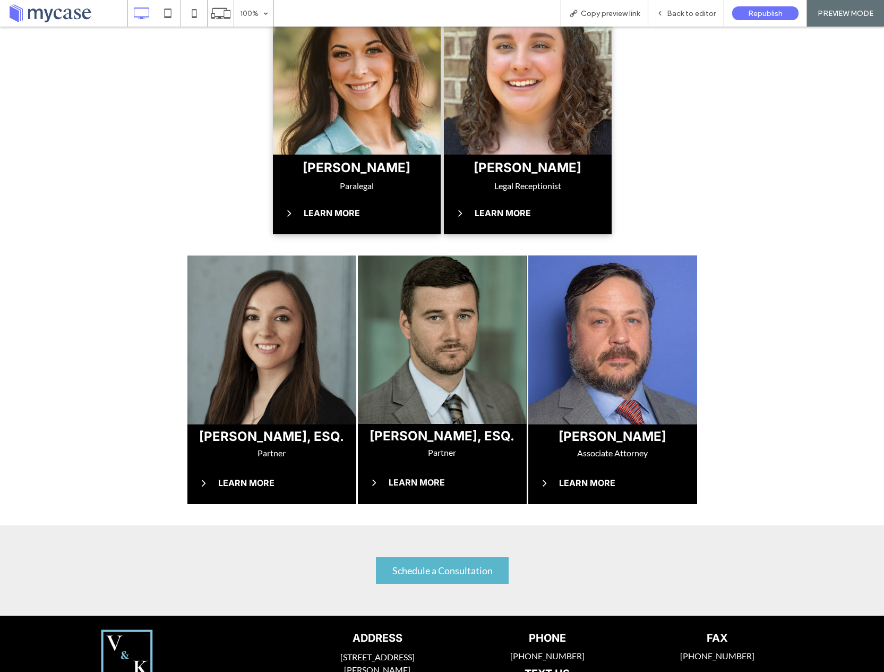
click at [420, 477] on h3 "LEARN MORE" at bounding box center [417, 482] width 56 height 11
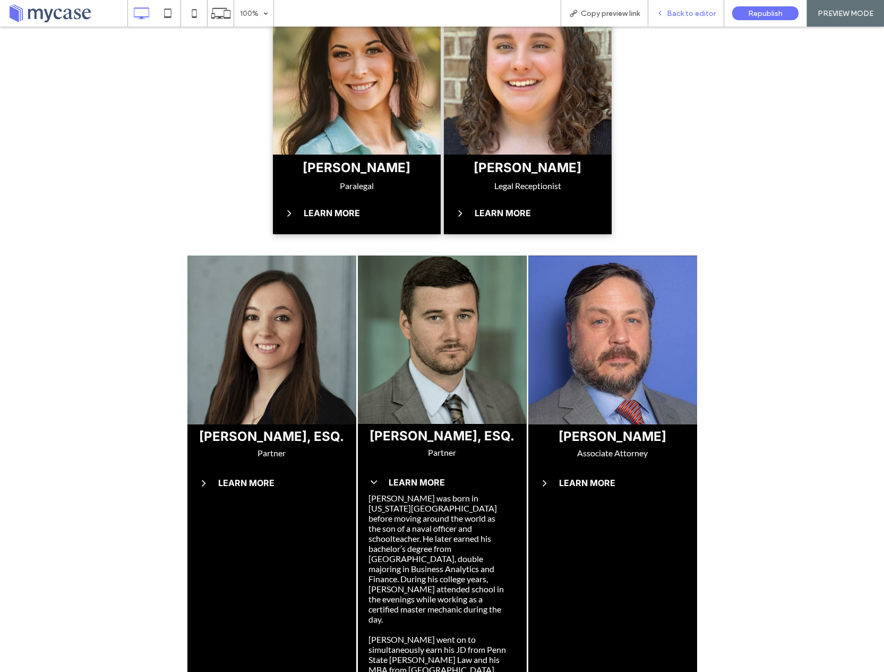
click at [686, 5] on div "Back to editor" at bounding box center [686, 13] width 76 height 27
click at [689, 14] on span "Back to editor" at bounding box center [691, 13] width 49 height 9
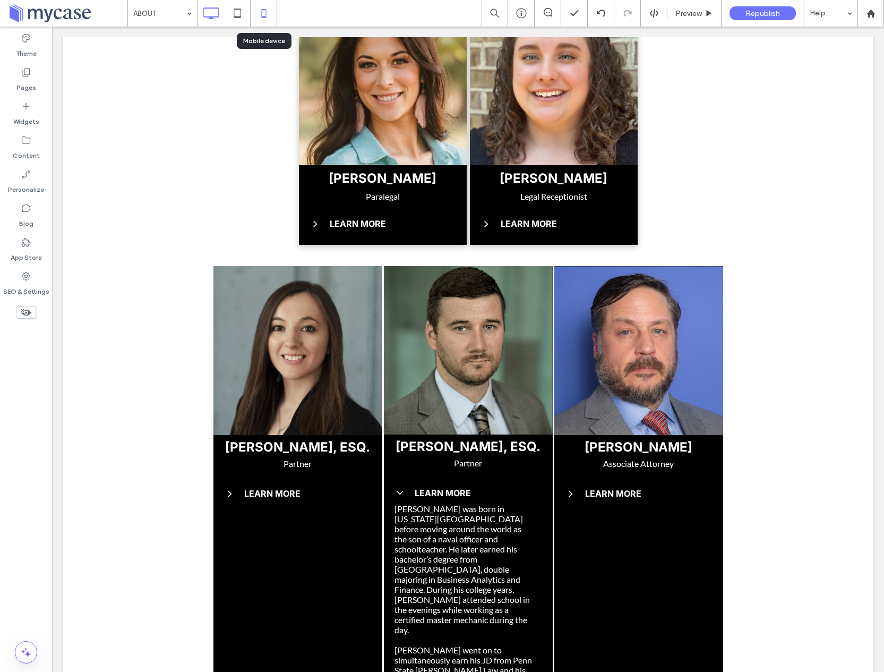
click at [266, 6] on icon at bounding box center [263, 13] width 21 height 21
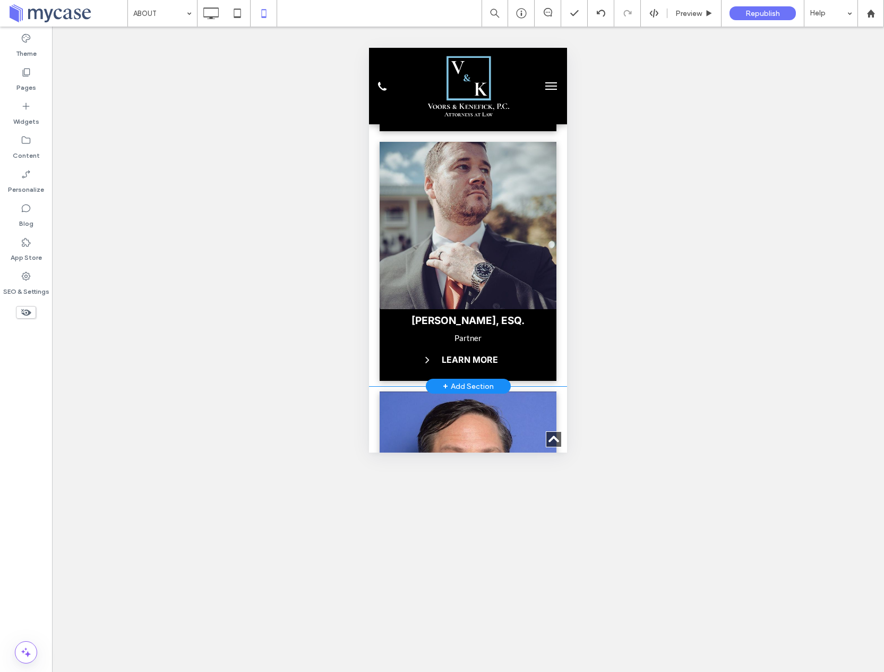
scroll to position [1199, 0]
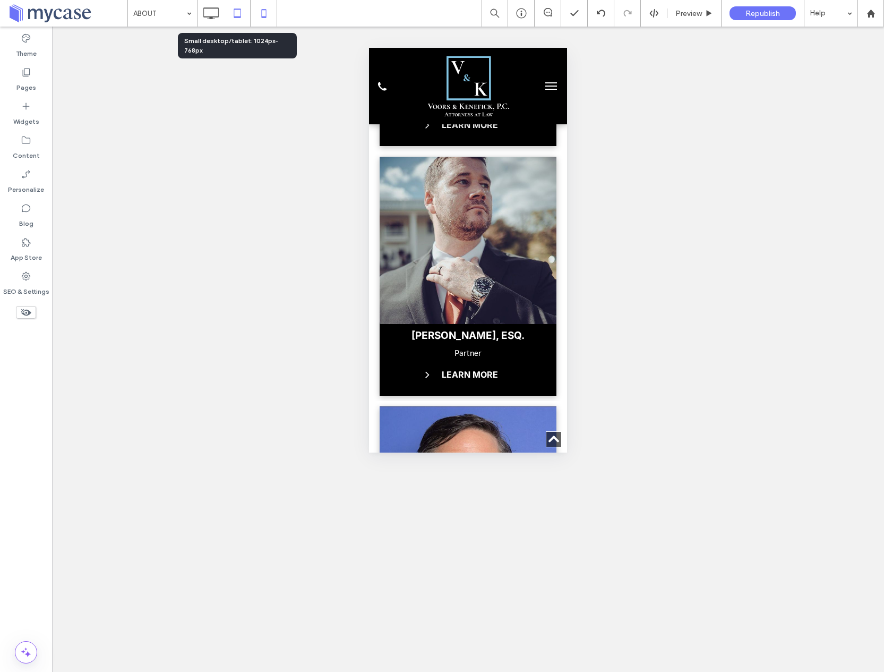
drag, startPoint x: 243, startPoint y: 13, endPoint x: 307, endPoint y: 154, distance: 154.9
click at [242, 13] on icon at bounding box center [237, 13] width 21 height 21
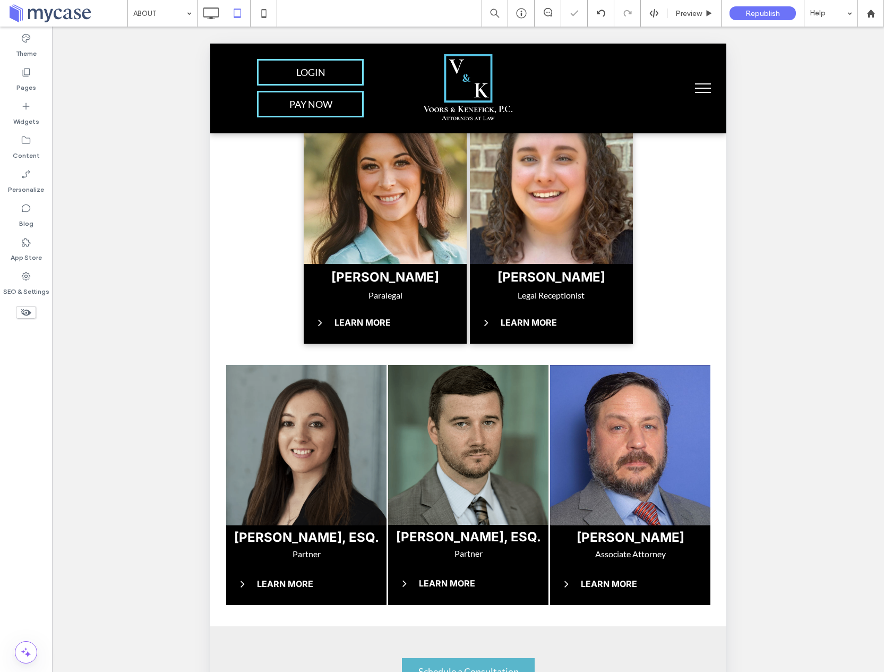
scroll to position [486, 0]
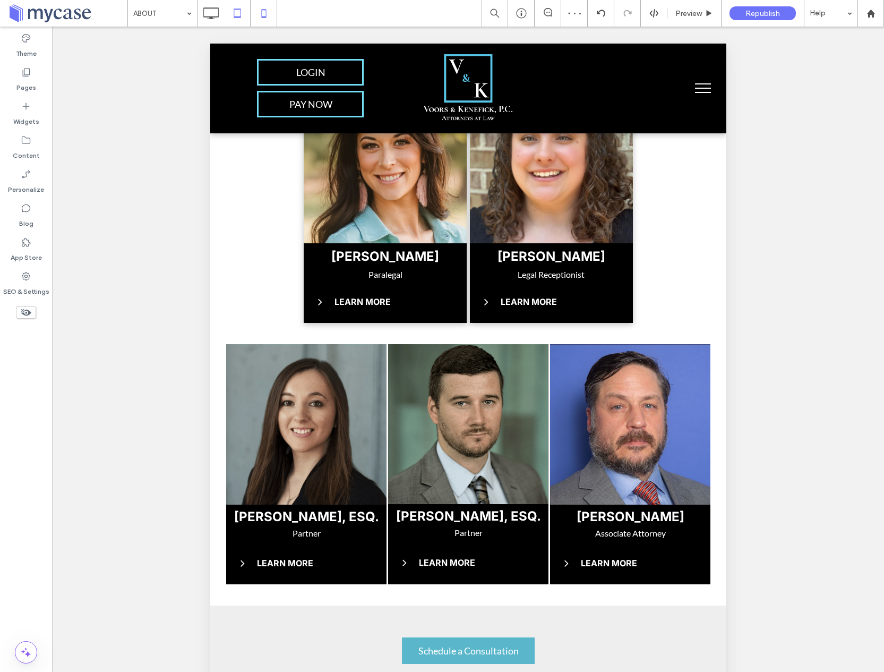
click at [263, 12] on icon at bounding box center [263, 13] width 21 height 21
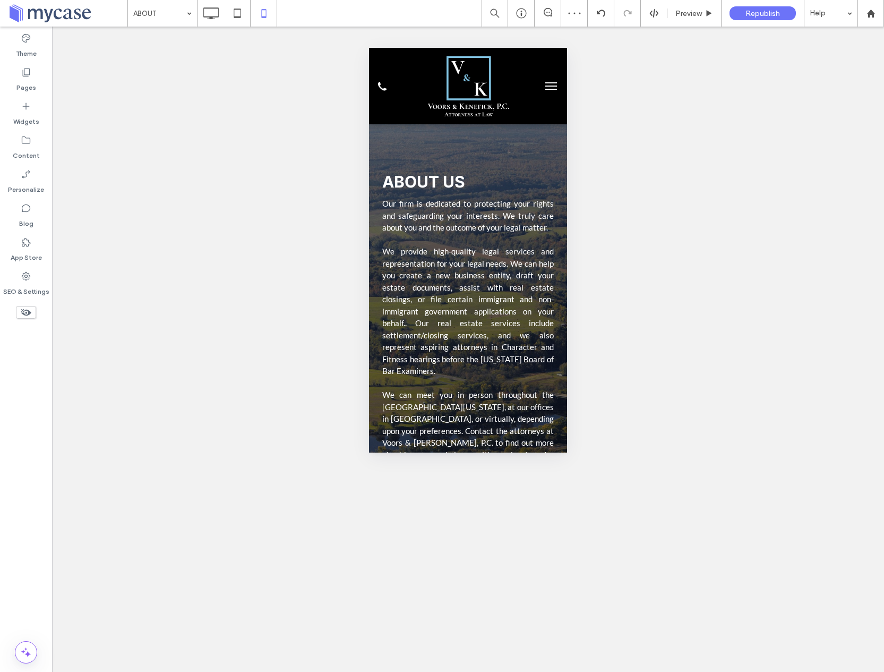
scroll to position [0, 0]
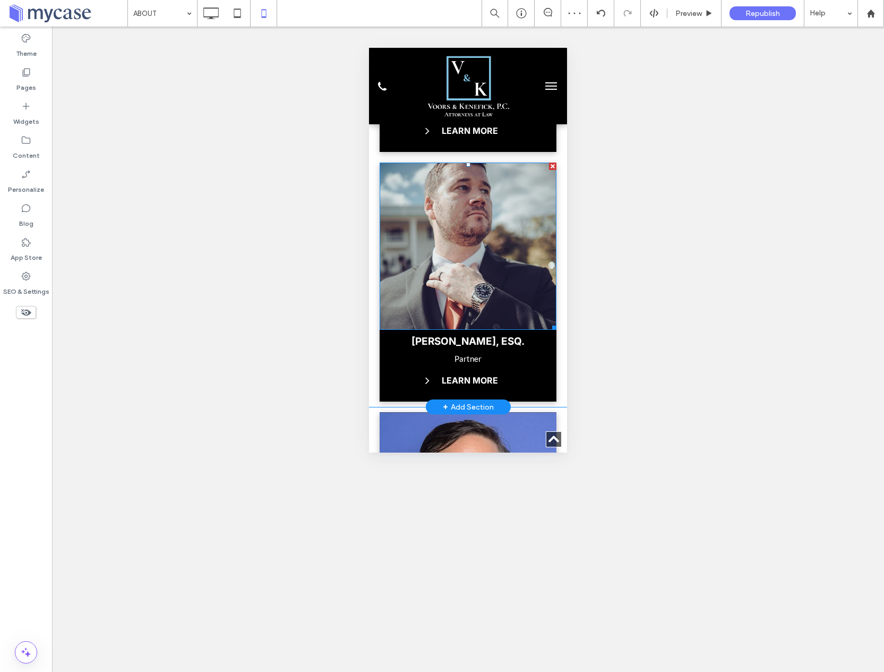
click at [464, 236] on img at bounding box center [468, 245] width 177 height 167
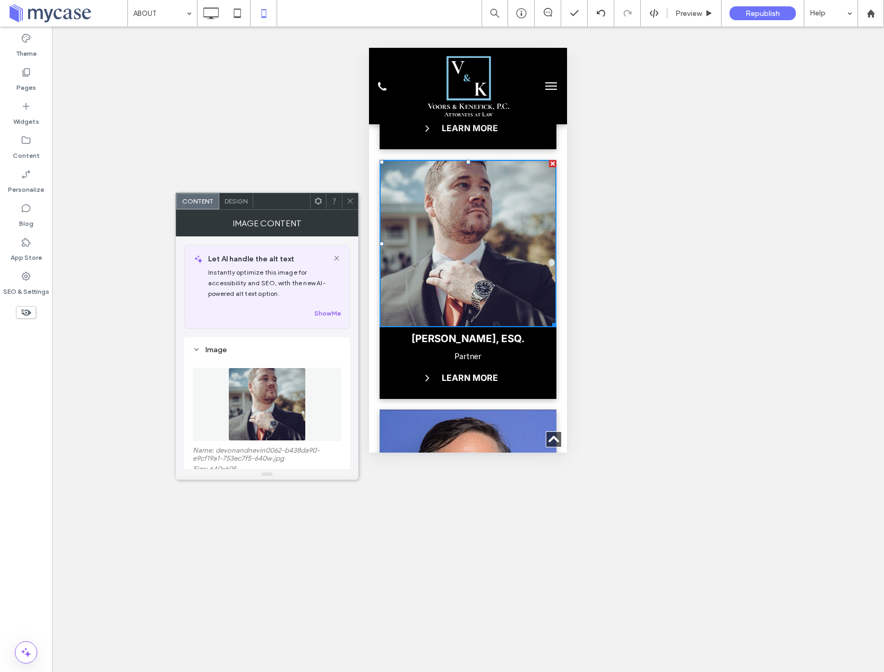
scroll to position [76, 0]
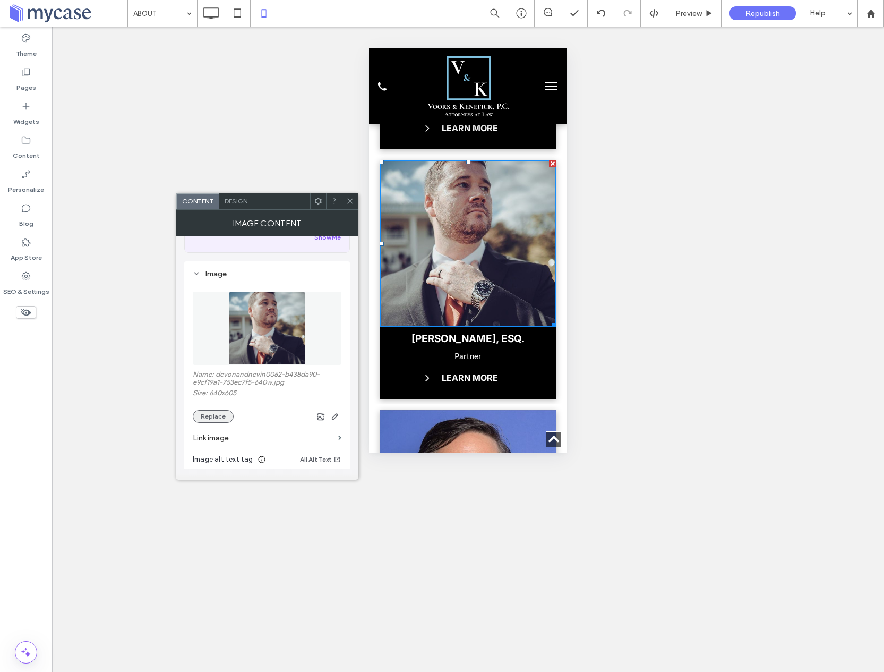
click at [222, 417] on button "Replace" at bounding box center [213, 416] width 41 height 13
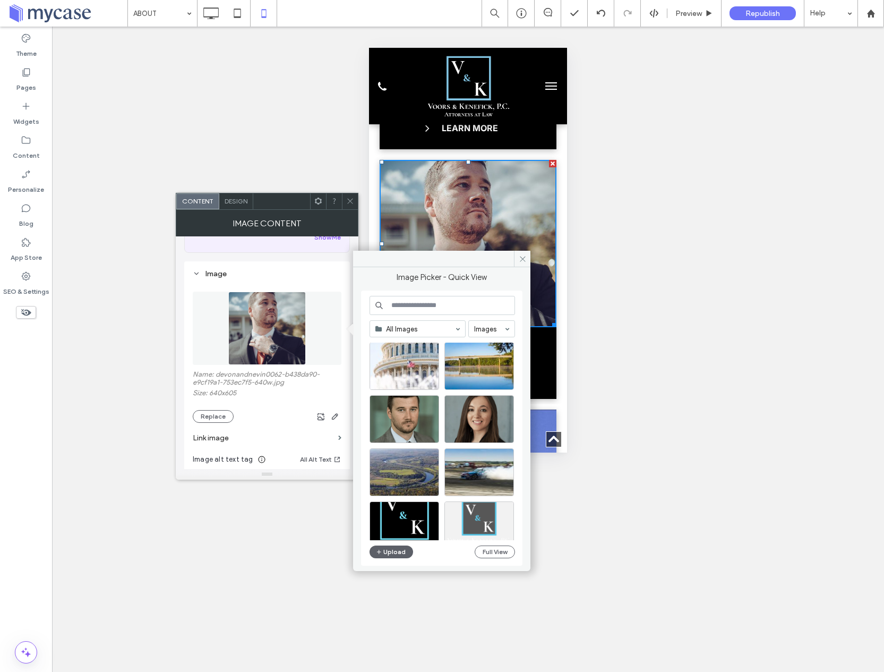
scroll to position [1392, 0]
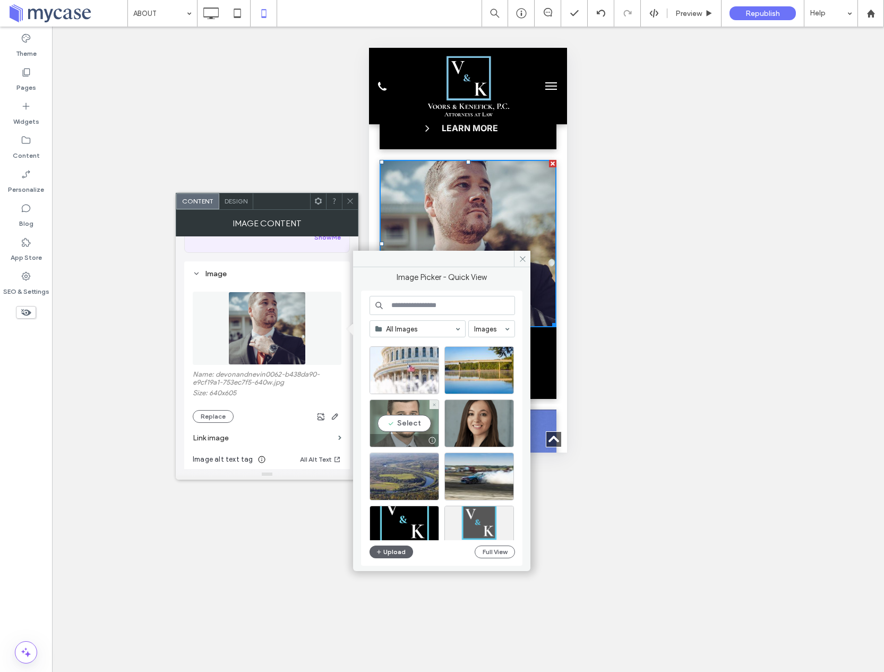
click at [405, 422] on div "Select" at bounding box center [404, 423] width 70 height 48
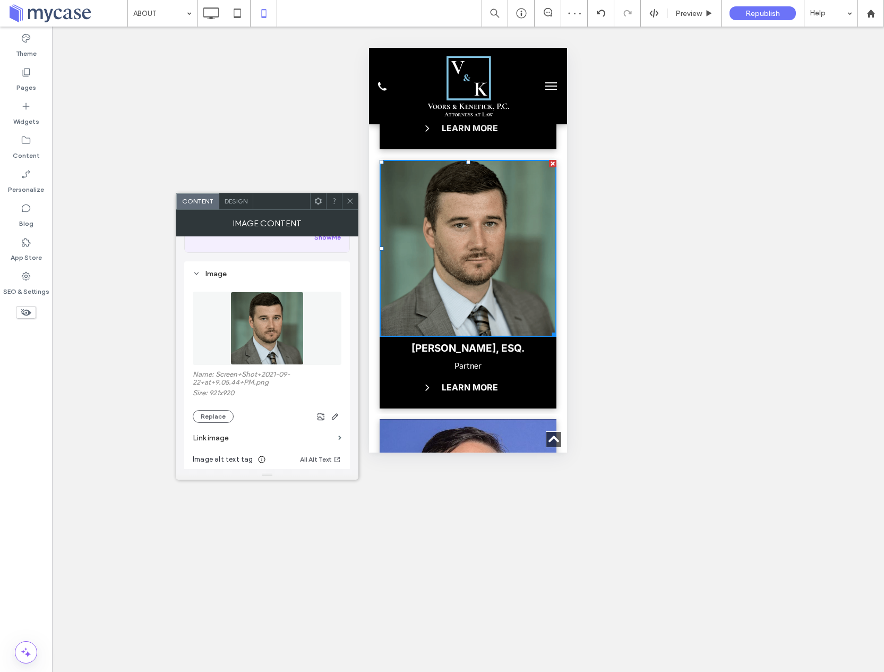
click at [352, 201] on icon at bounding box center [350, 201] width 8 height 8
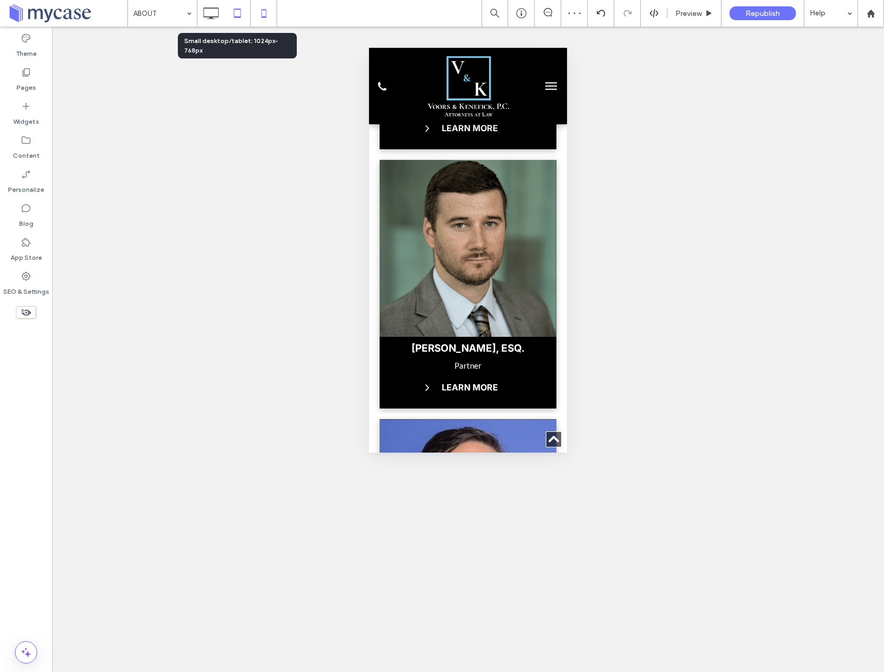
click at [237, 10] on icon at bounding box center [237, 13] width 21 height 21
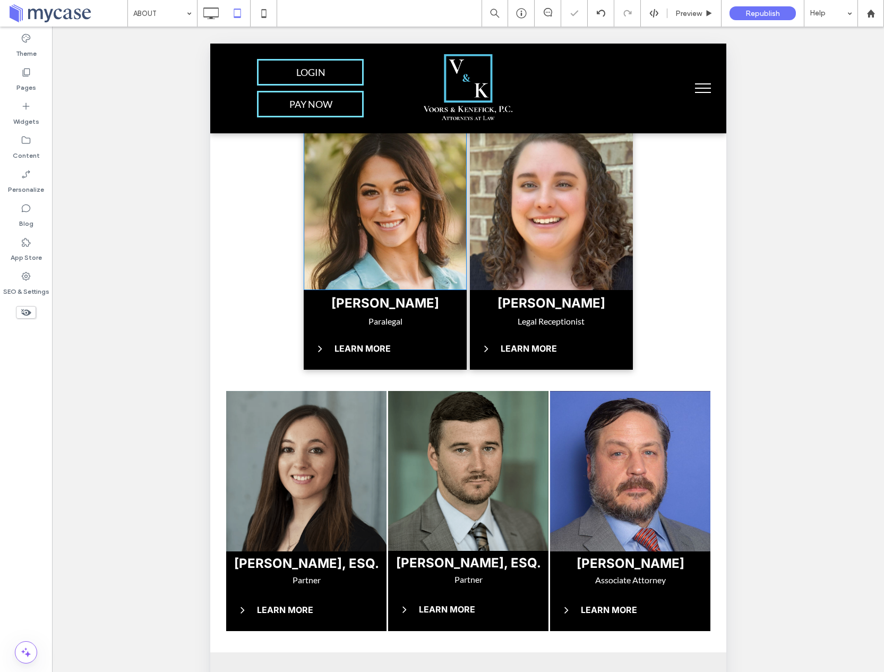
scroll to position [613, 0]
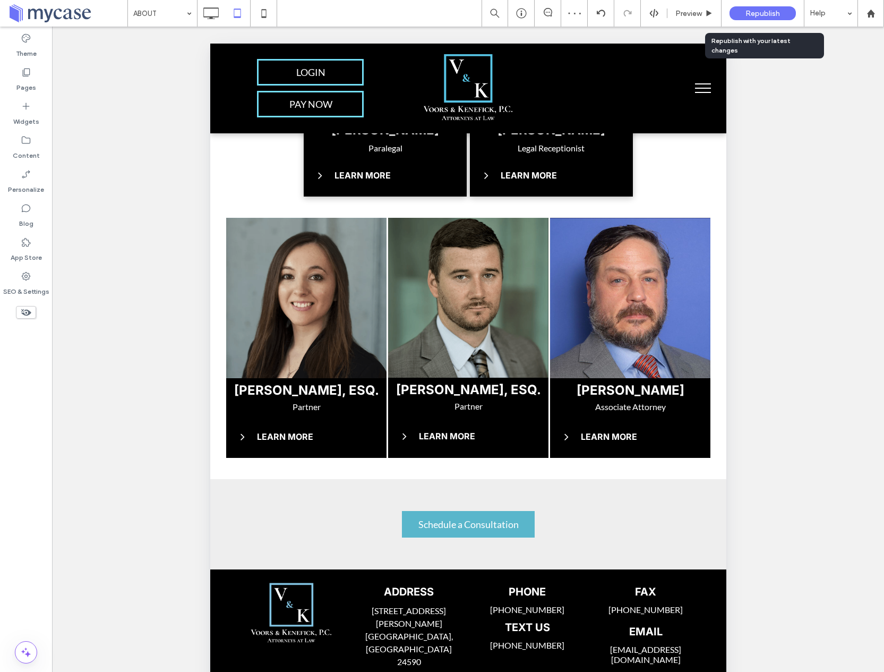
click at [758, 15] on span "Republish" at bounding box center [762, 13] width 35 height 9
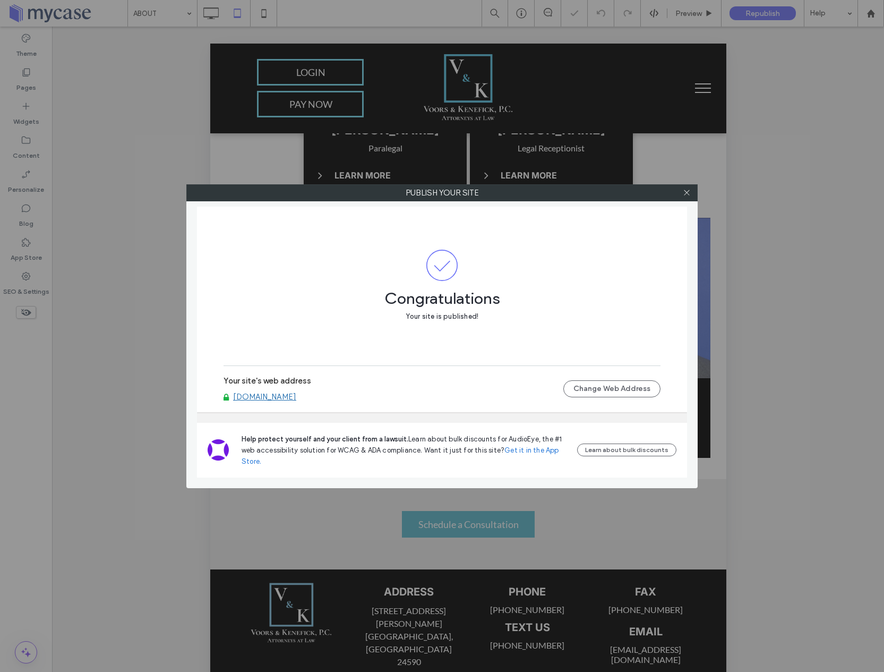
click at [284, 395] on link "[DOMAIN_NAME]" at bounding box center [264, 397] width 63 height 10
